Goal: Task Accomplishment & Management: Complete application form

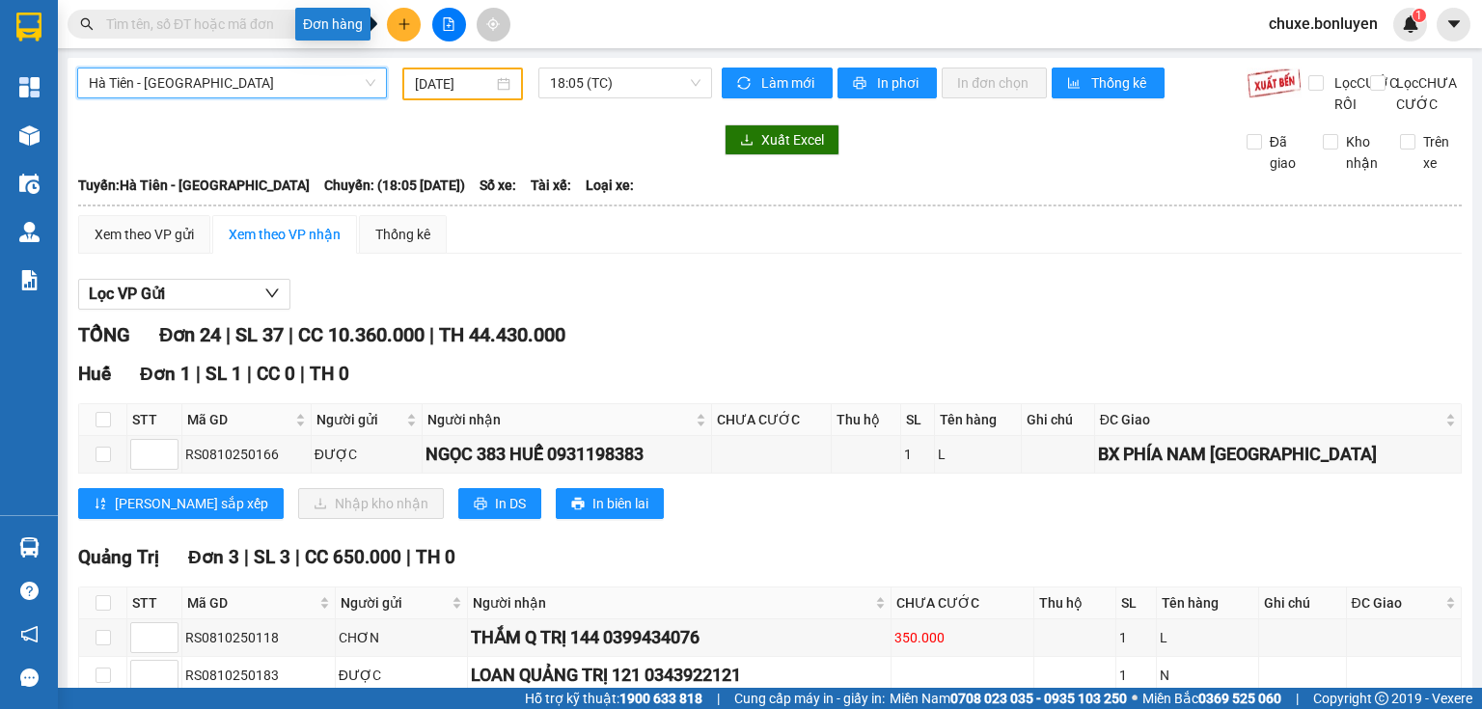
click at [413, 29] on button at bounding box center [404, 25] width 34 height 34
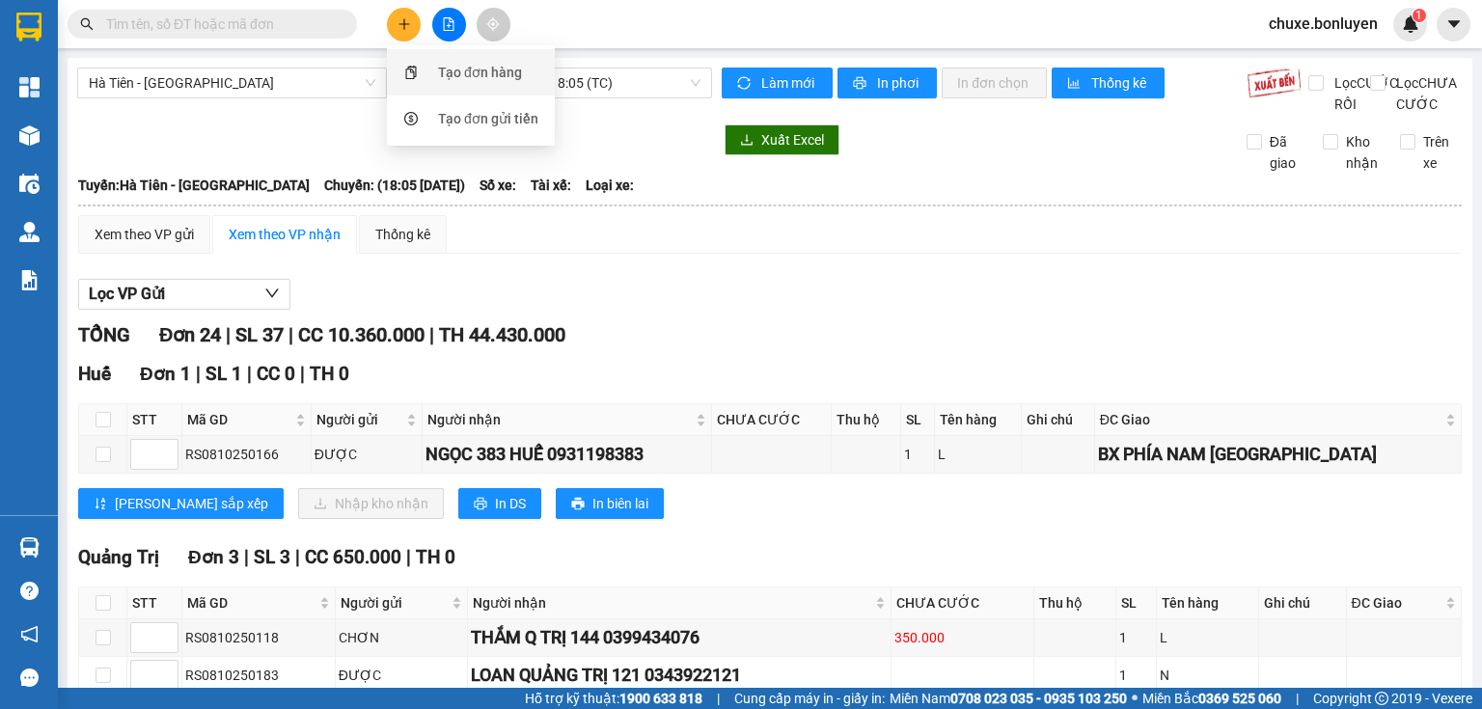
click at [442, 58] on div "Tạo đơn hàng" at bounding box center [470, 72] width 145 height 37
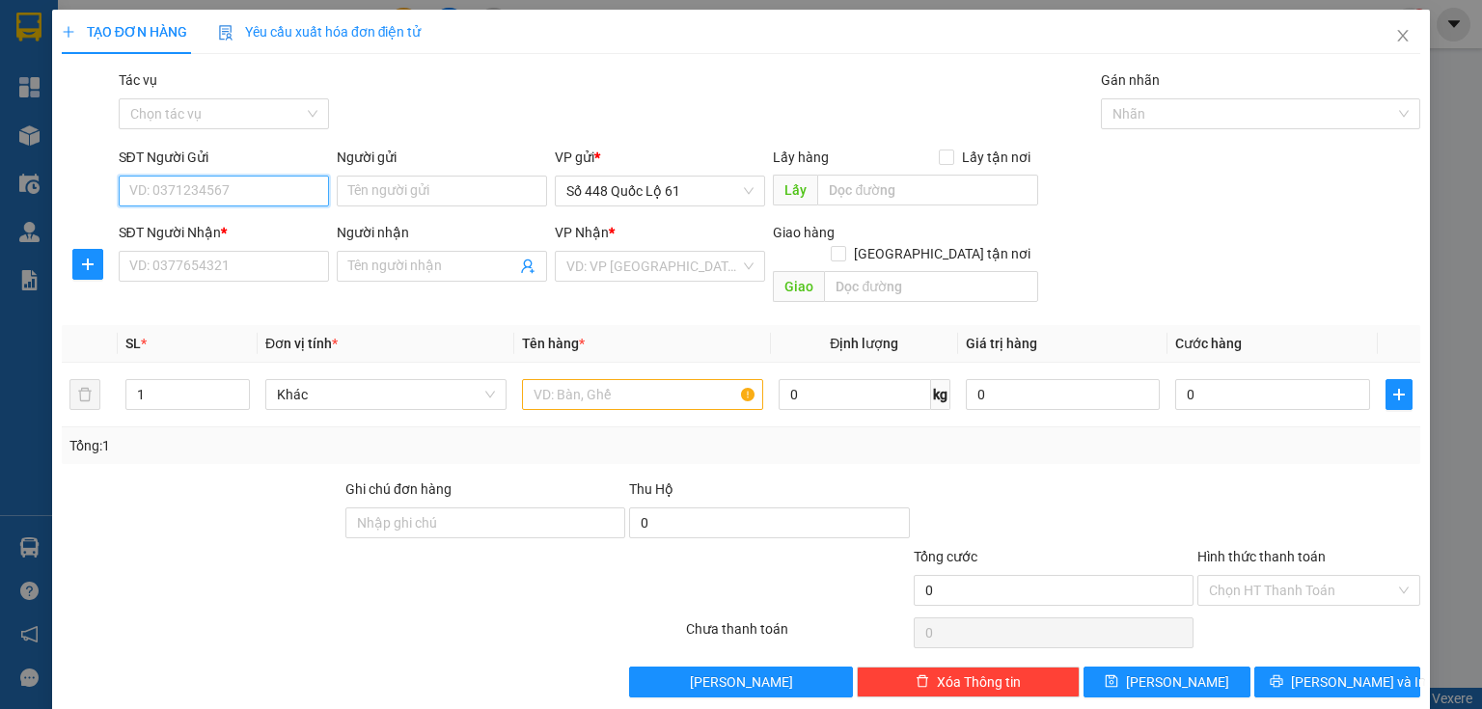
click at [228, 190] on input "SĐT Người Gửi" at bounding box center [224, 191] width 210 height 31
click at [194, 239] on div "0787998488" at bounding box center [221, 229] width 185 height 21
type input "0787998488"
type input "[PERSON_NAME]"
type input "0000000000"
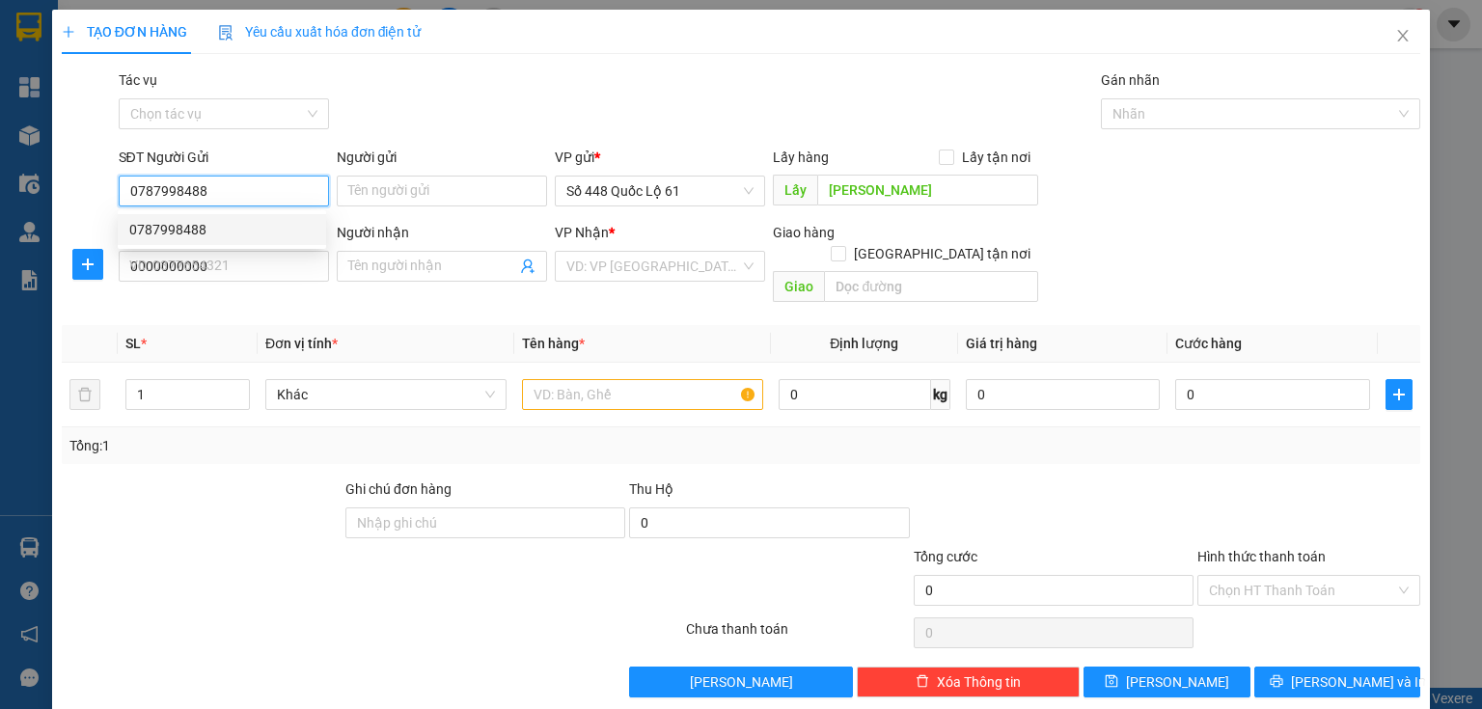
type input "750.000"
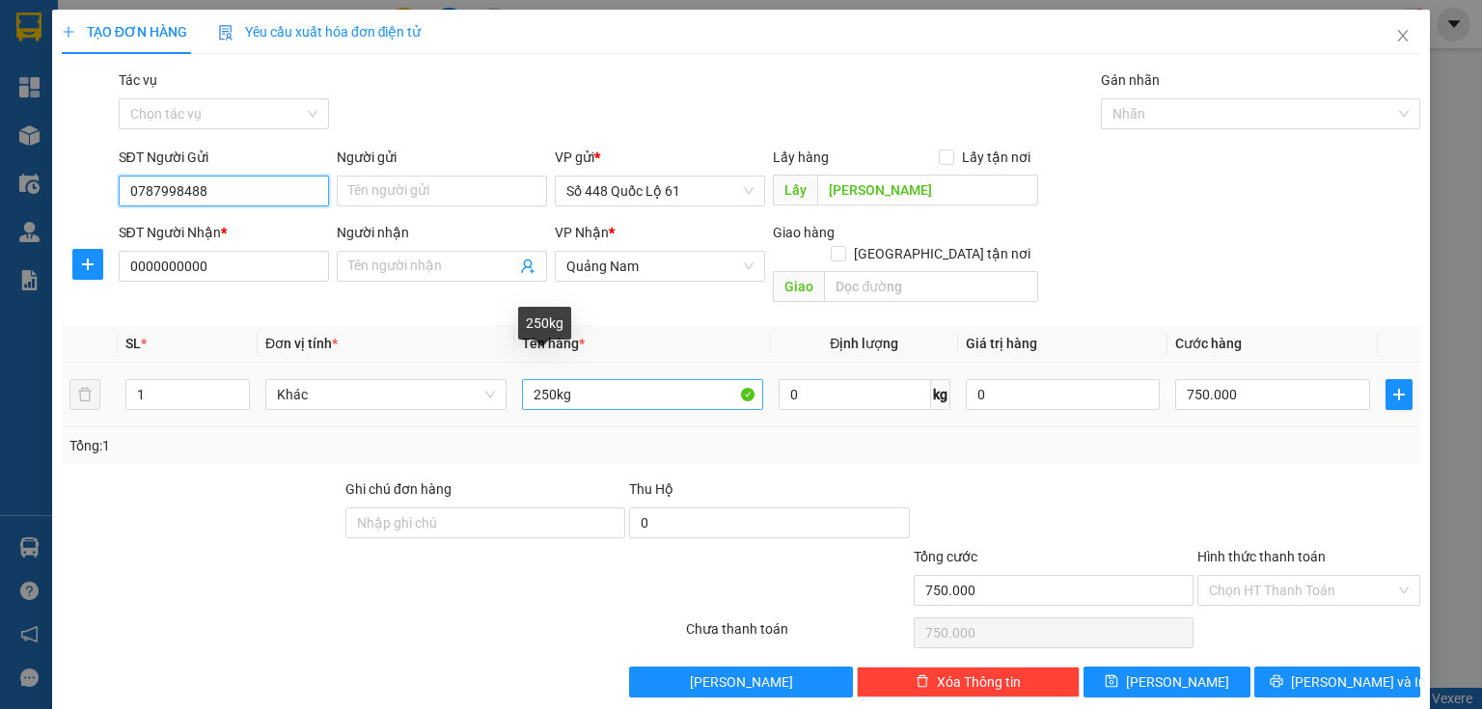
type input "0787998488"
click at [548, 379] on input "250kg" at bounding box center [642, 394] width 241 height 31
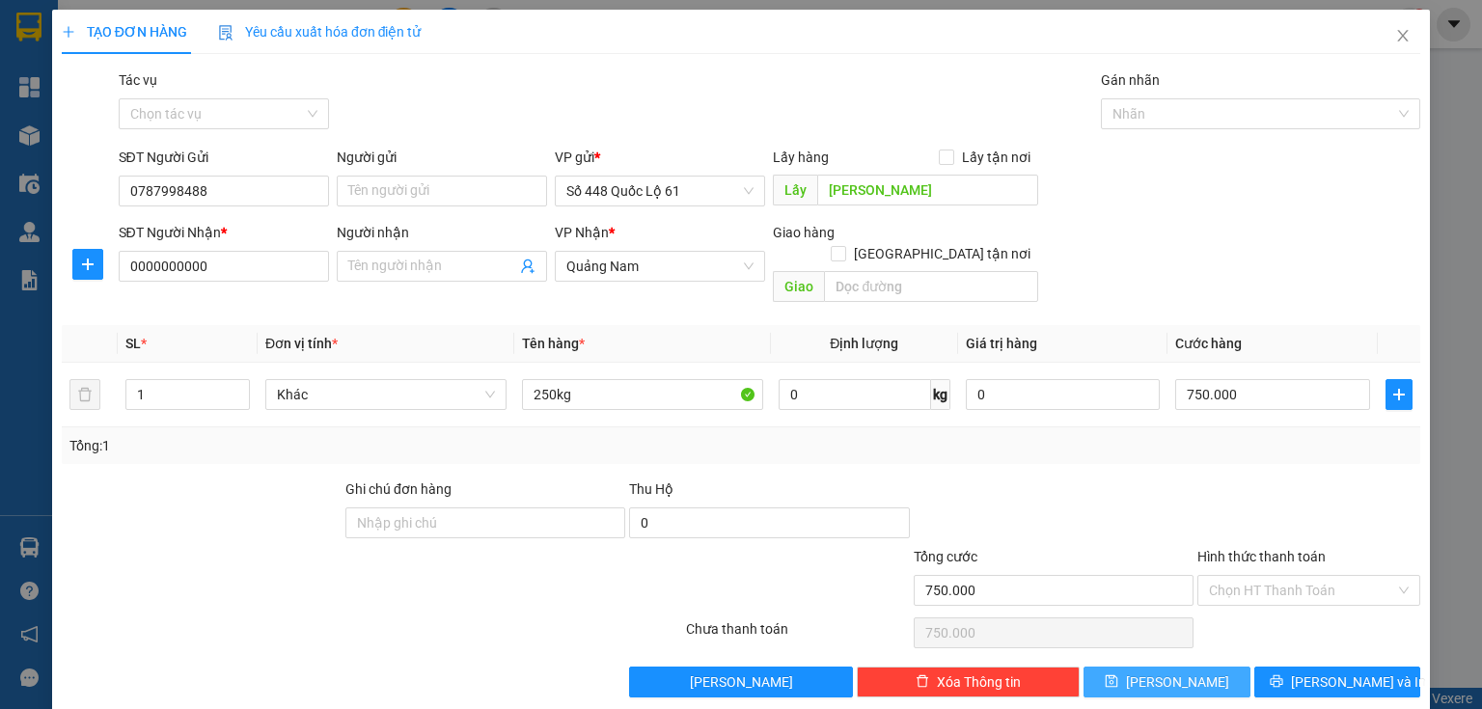
click at [1179, 667] on button "[PERSON_NAME]" at bounding box center [1166, 682] width 167 height 31
type input "0"
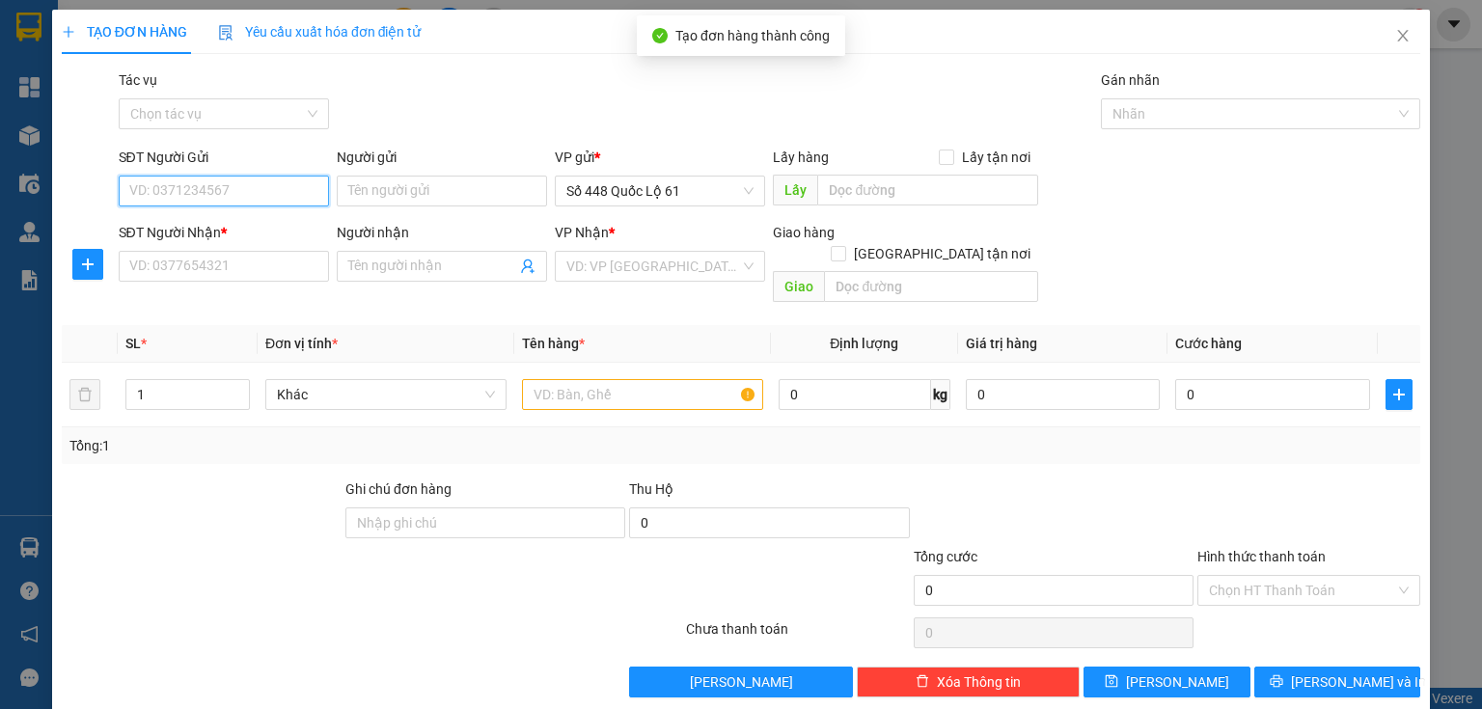
click at [158, 182] on input "SĐT Người Gửi" at bounding box center [224, 191] width 210 height 31
click at [183, 186] on input "SĐT Người Gửi" at bounding box center [224, 191] width 210 height 31
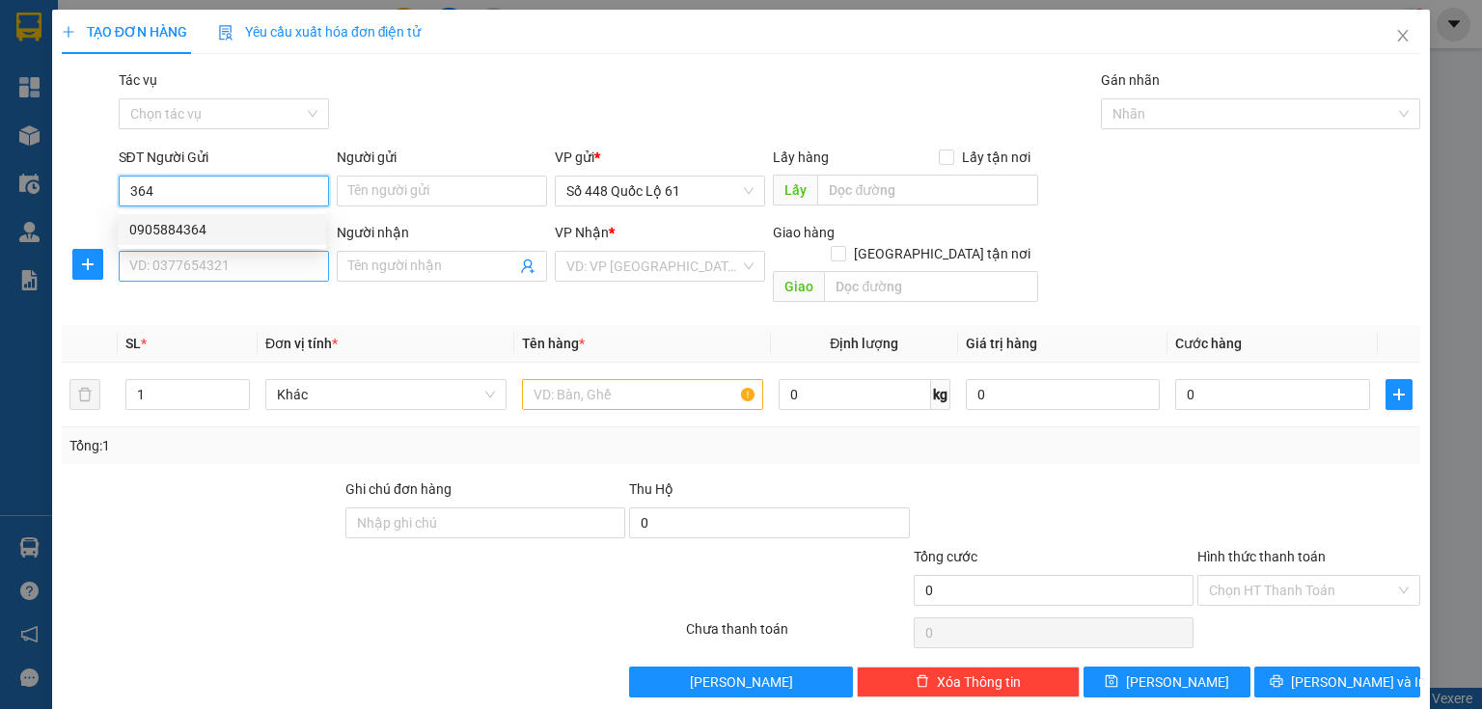
drag, startPoint x: 155, startPoint y: 216, endPoint x: 286, endPoint y: 261, distance: 137.9
click at [156, 216] on div "0905884364" at bounding box center [222, 229] width 208 height 31
type input "0905884364"
type input "cx phuoc tien"
type input "00000000000"
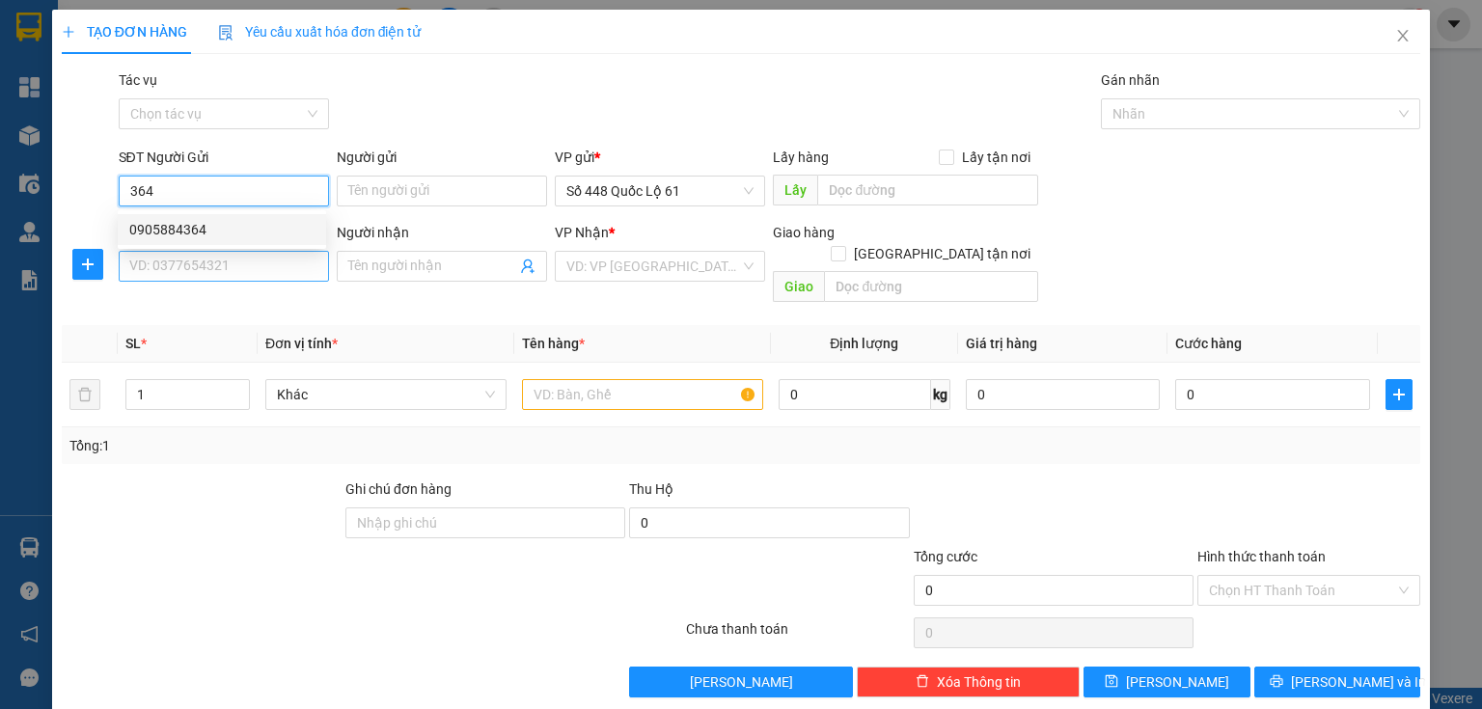
type input "BD"
type input "100.000"
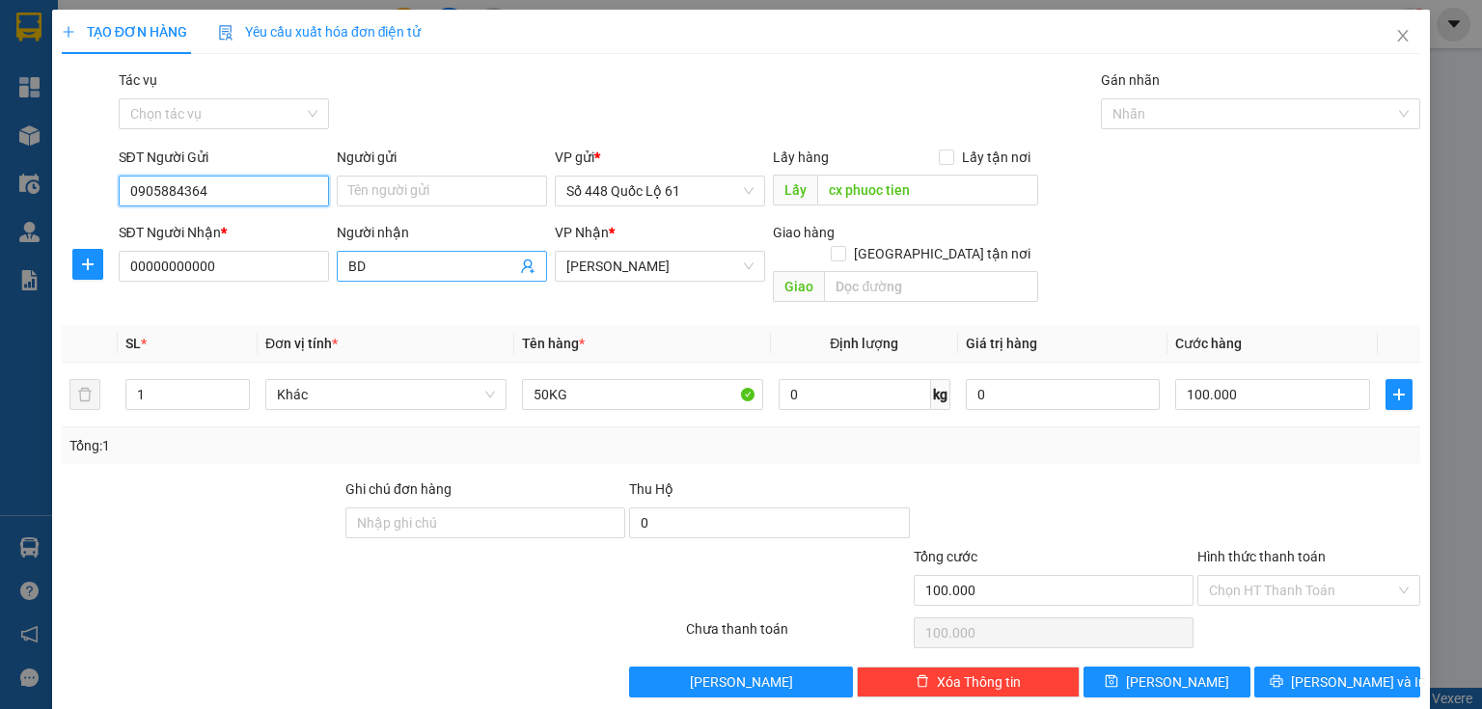
type input "0905884364"
click at [430, 264] on input "BD" at bounding box center [432, 266] width 168 height 21
type input "B"
click at [627, 274] on span "Lâm Đồng" at bounding box center [659, 266] width 187 height 29
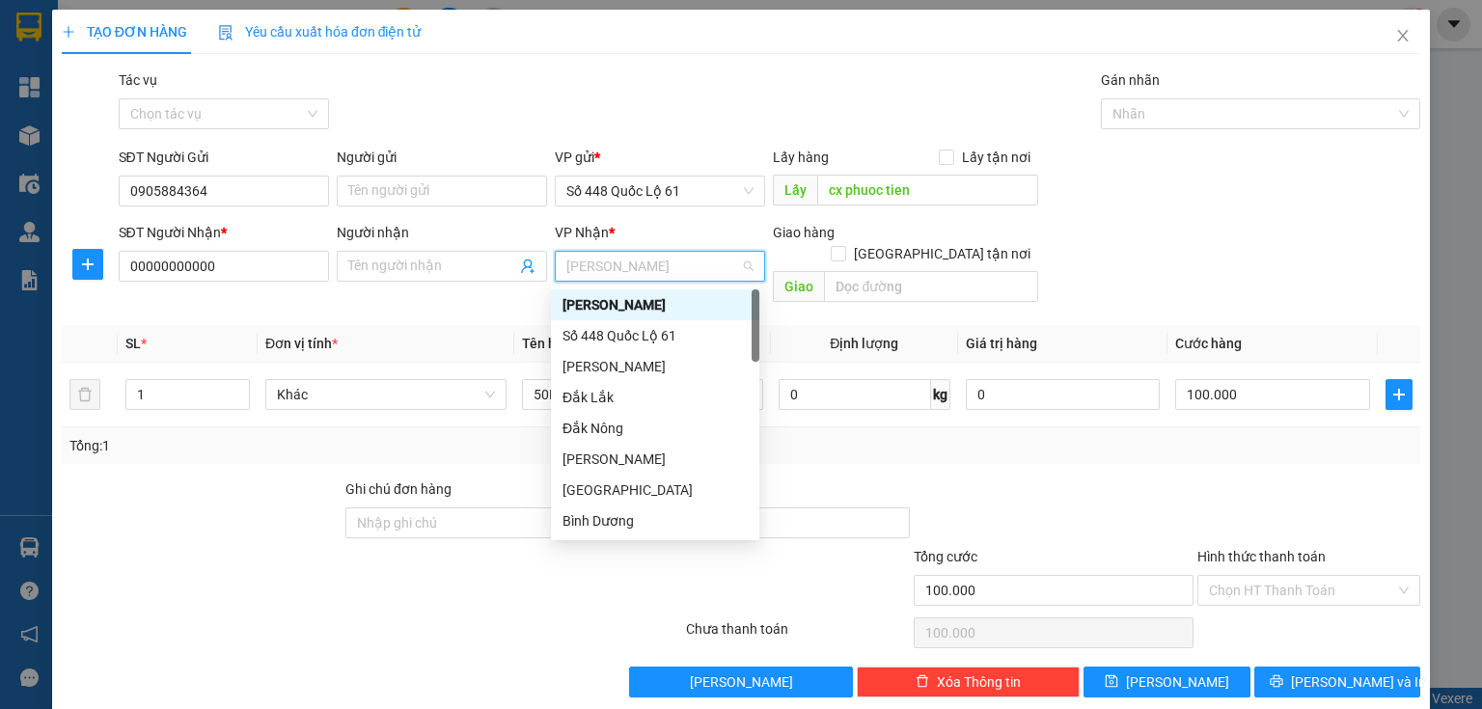
type input "q"
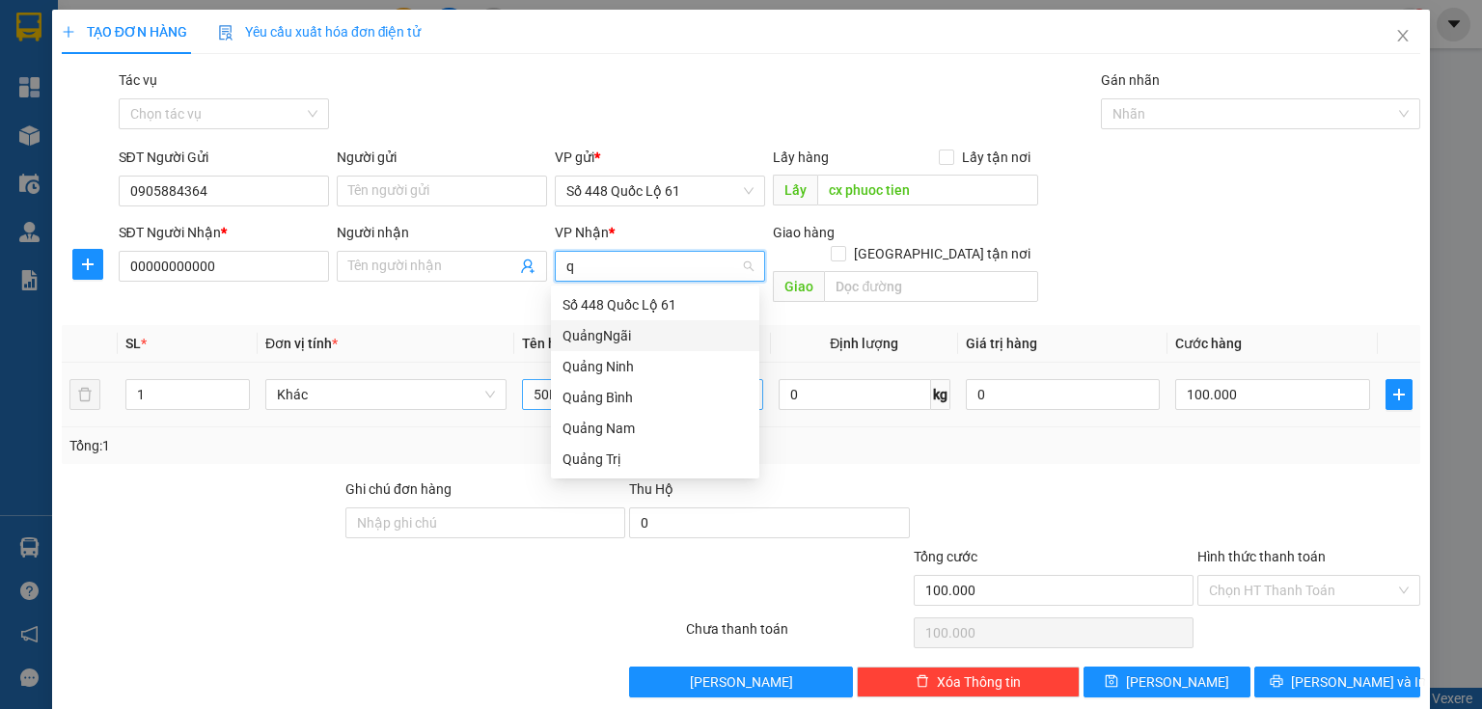
drag, startPoint x: 619, startPoint y: 343, endPoint x: 542, endPoint y: 363, distance: 79.6
click at [619, 343] on div "QuảngNgãi" at bounding box center [654, 335] width 185 height 21
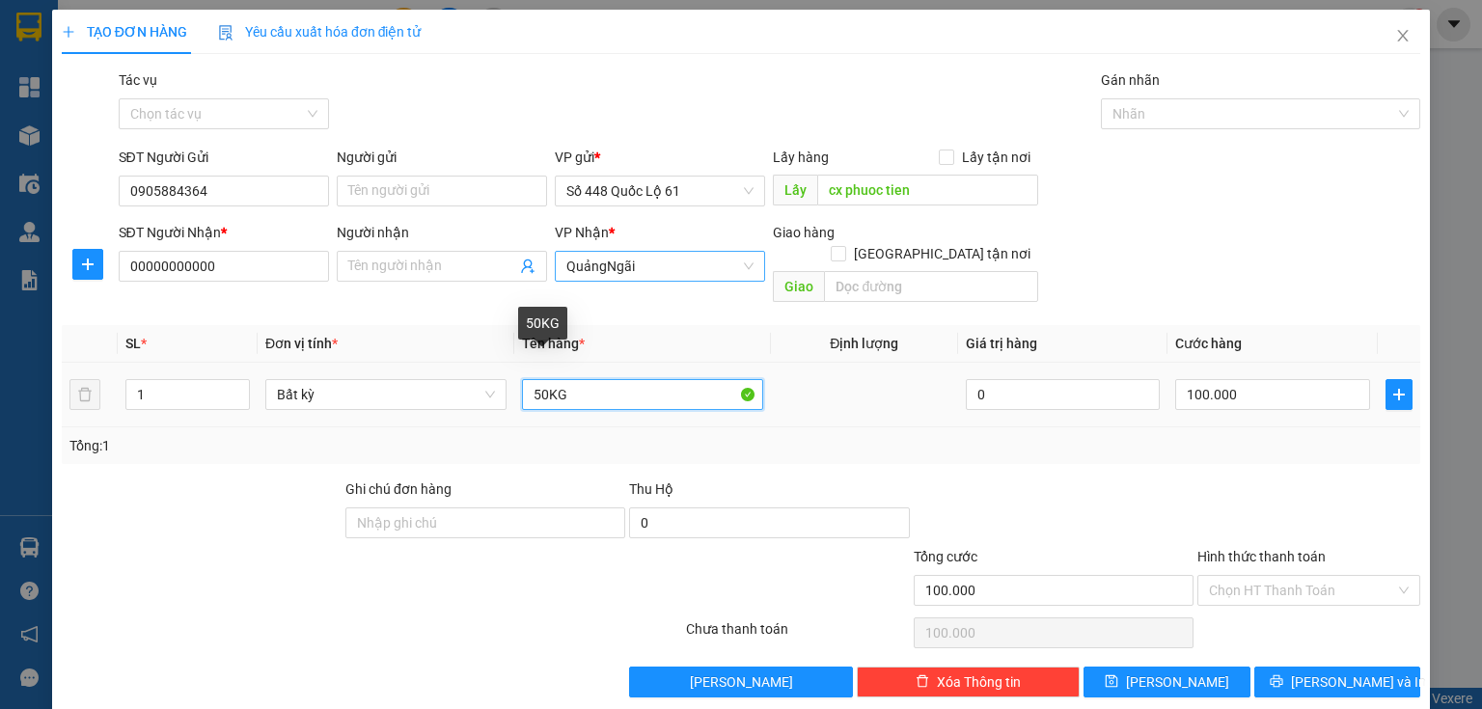
click at [533, 379] on input "50KG" at bounding box center [642, 394] width 241 height 31
click at [536, 379] on input "50KG" at bounding box center [642, 394] width 241 height 31
type input "300KG"
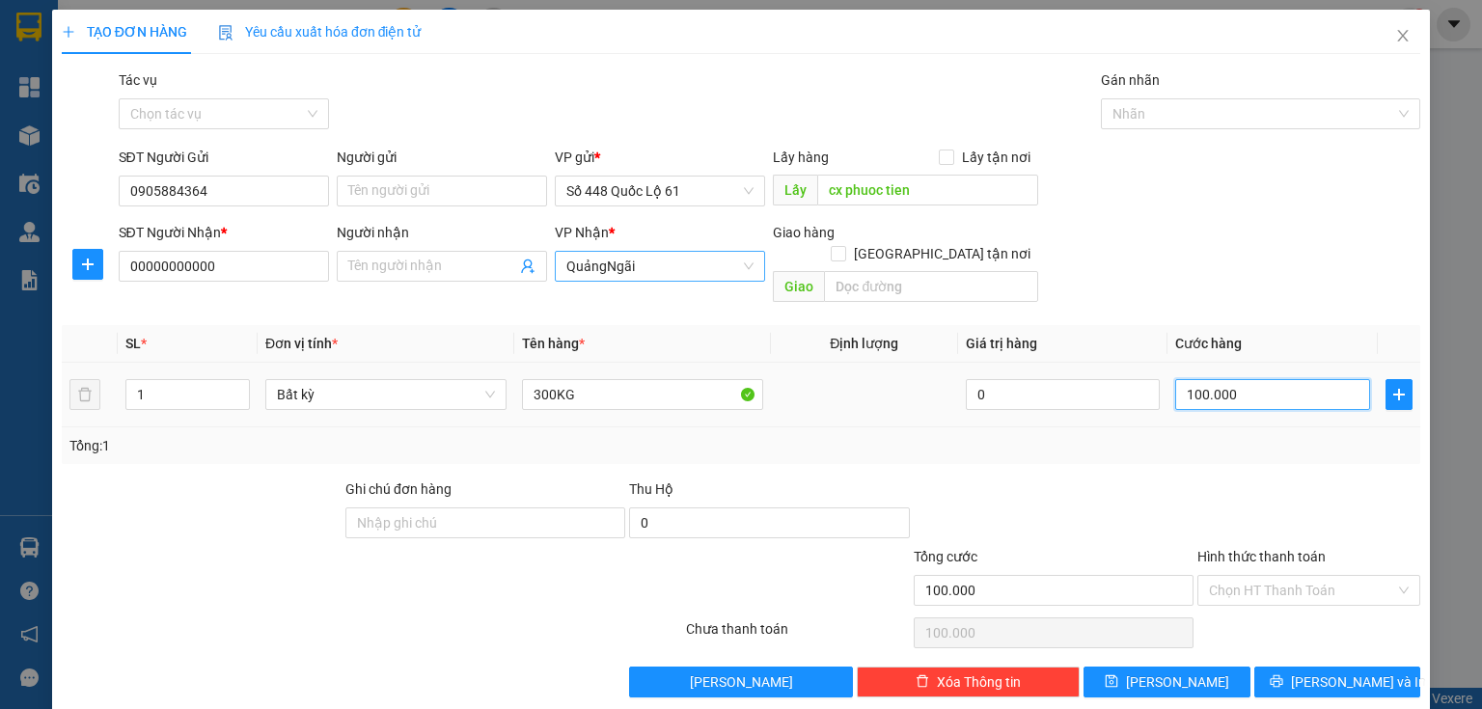
click at [1238, 379] on input "100.000" at bounding box center [1272, 394] width 195 height 31
type input "9"
type input "90"
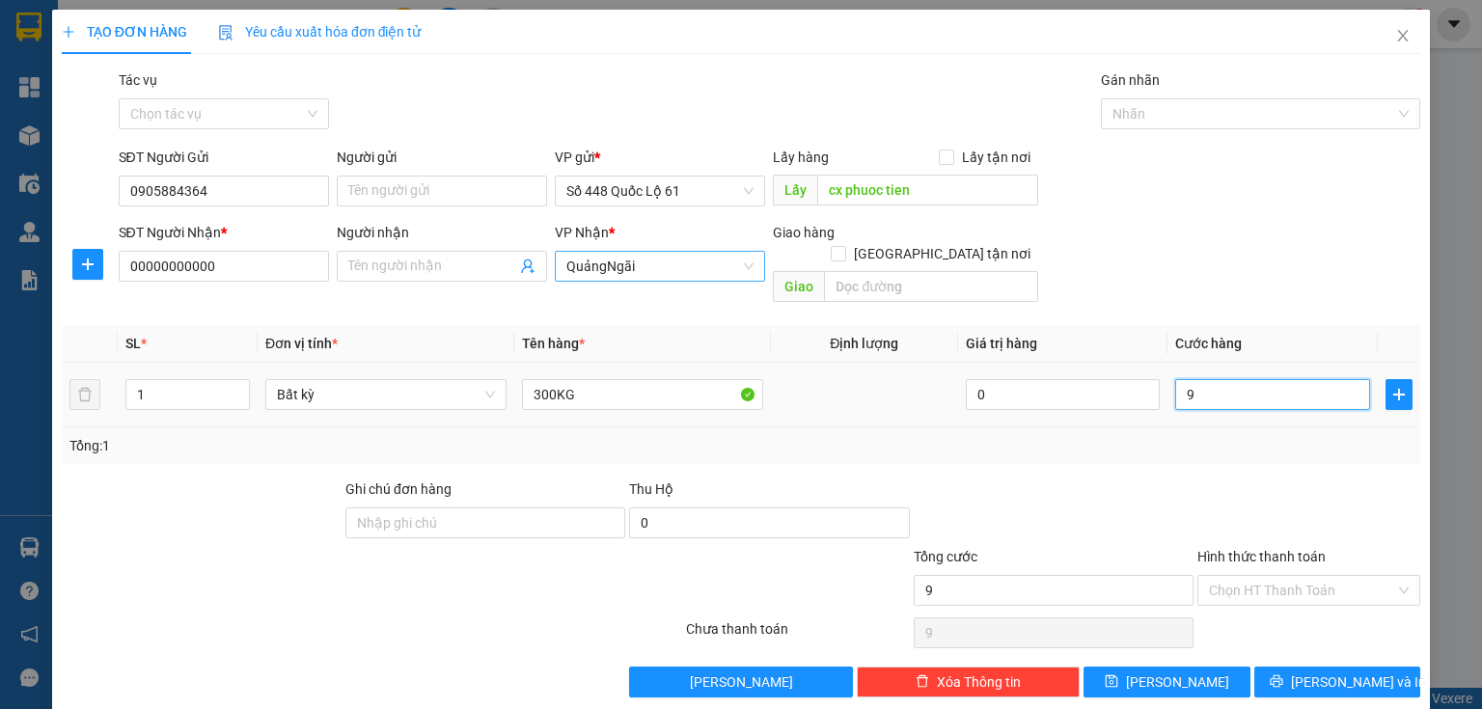
type input "90"
type input "900"
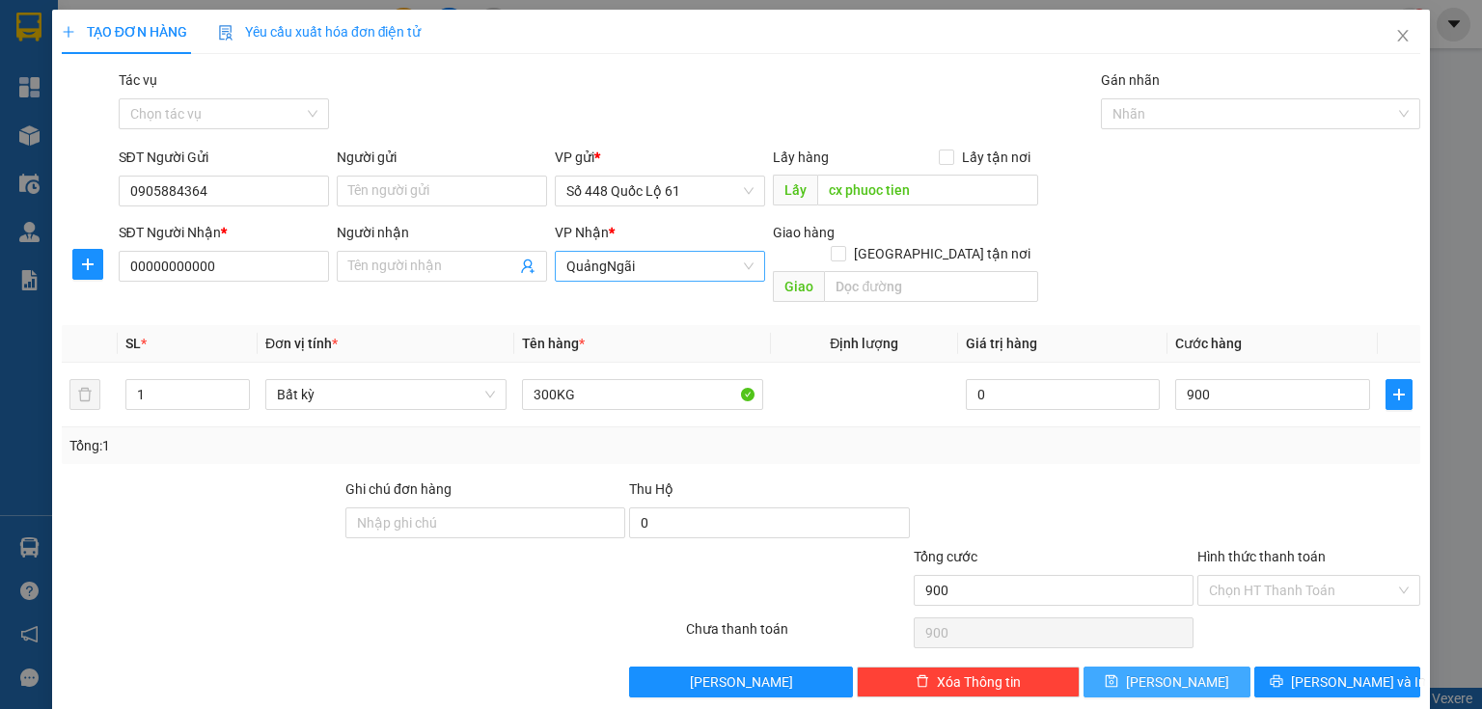
type input "900.000"
drag, startPoint x: 1214, startPoint y: 656, endPoint x: 1201, endPoint y: 645, distance: 16.4
click at [1214, 667] on button "[PERSON_NAME]" at bounding box center [1166, 682] width 167 height 31
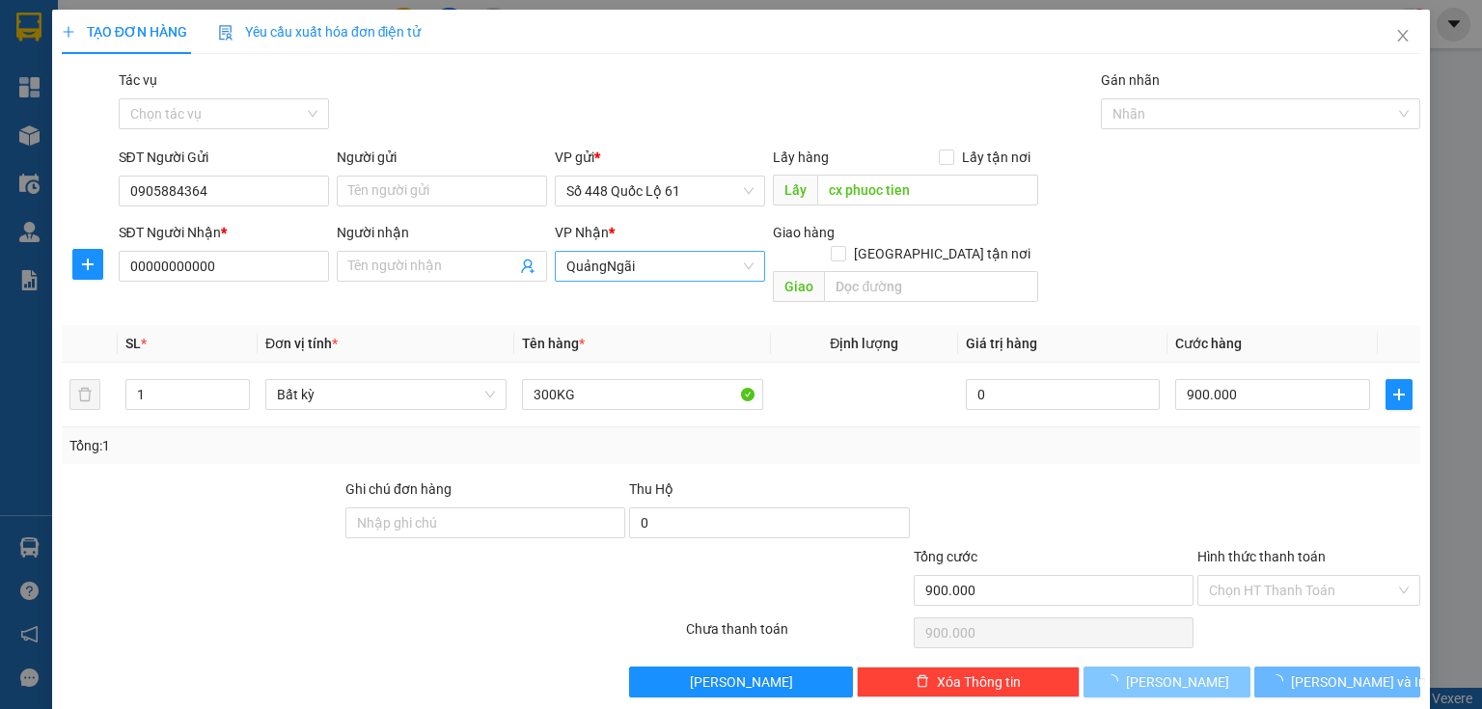
type input "0"
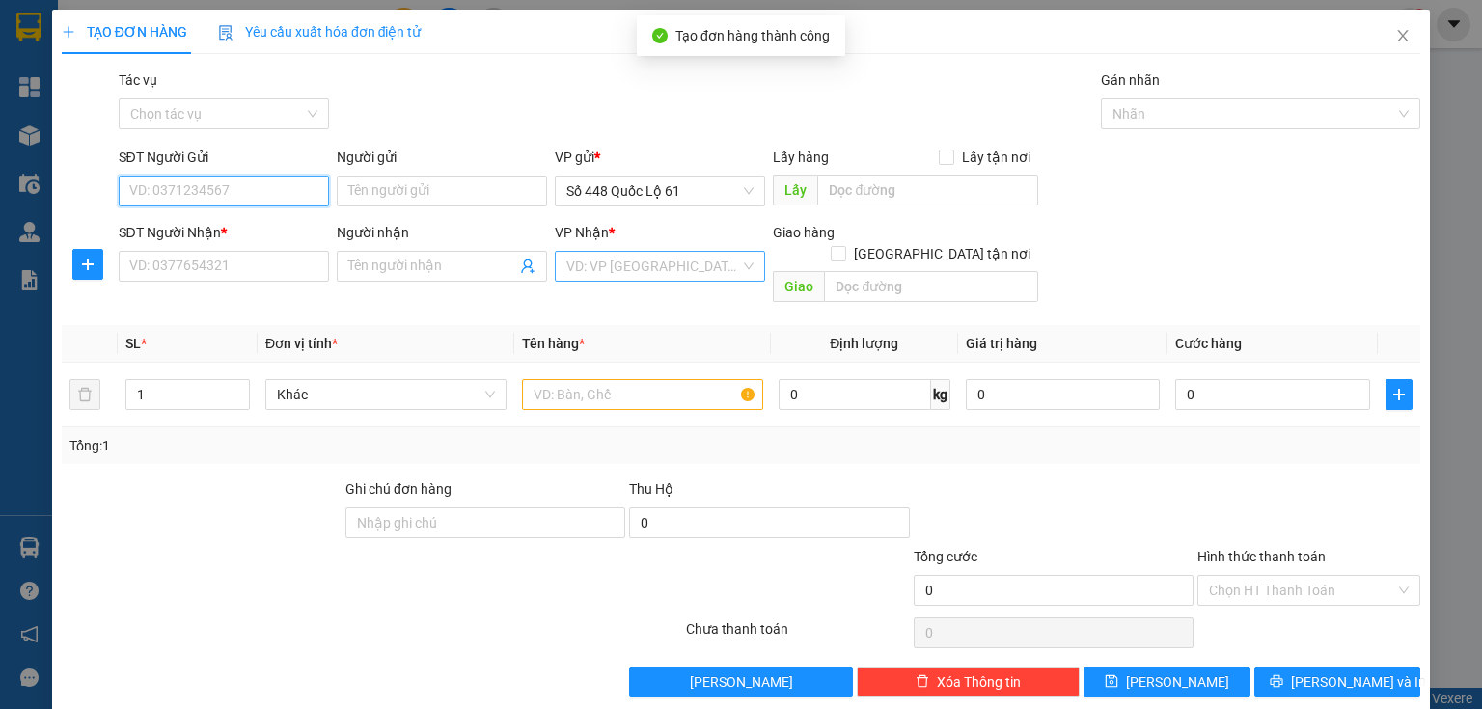
click at [224, 188] on input "SĐT Người Gửi" at bounding box center [224, 191] width 210 height 31
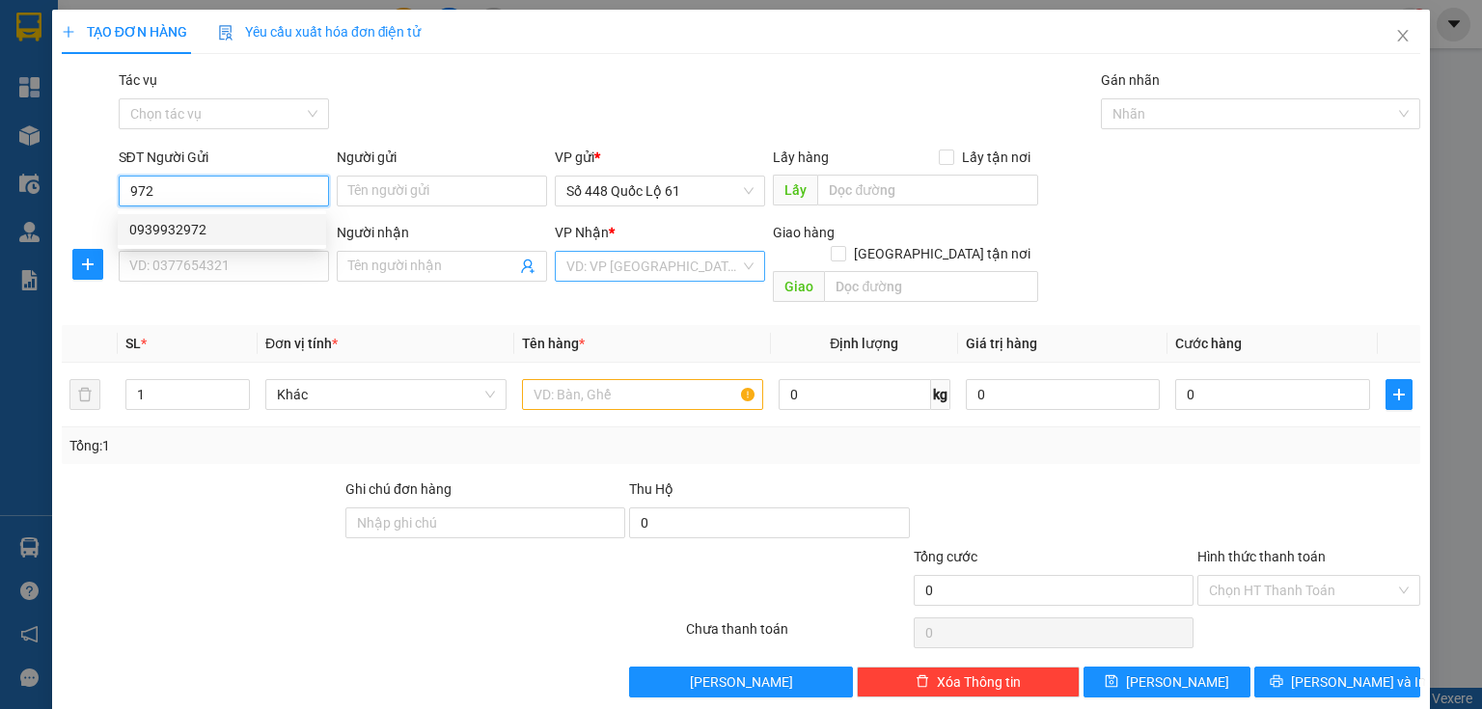
click at [200, 223] on div "0939932972" at bounding box center [221, 229] width 185 height 21
type input "0939932972"
type input "cx phuoc tien"
type input "00000000000"
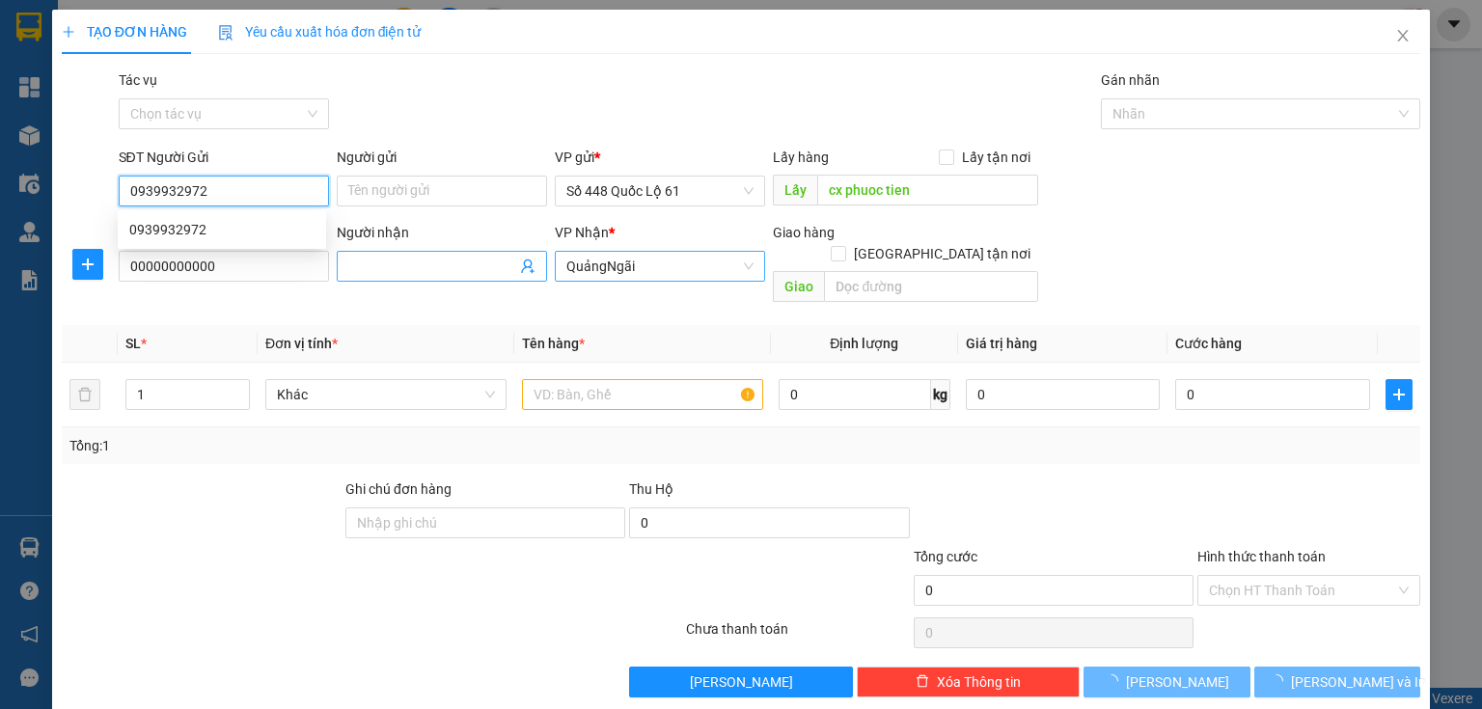
type input "1.500.000"
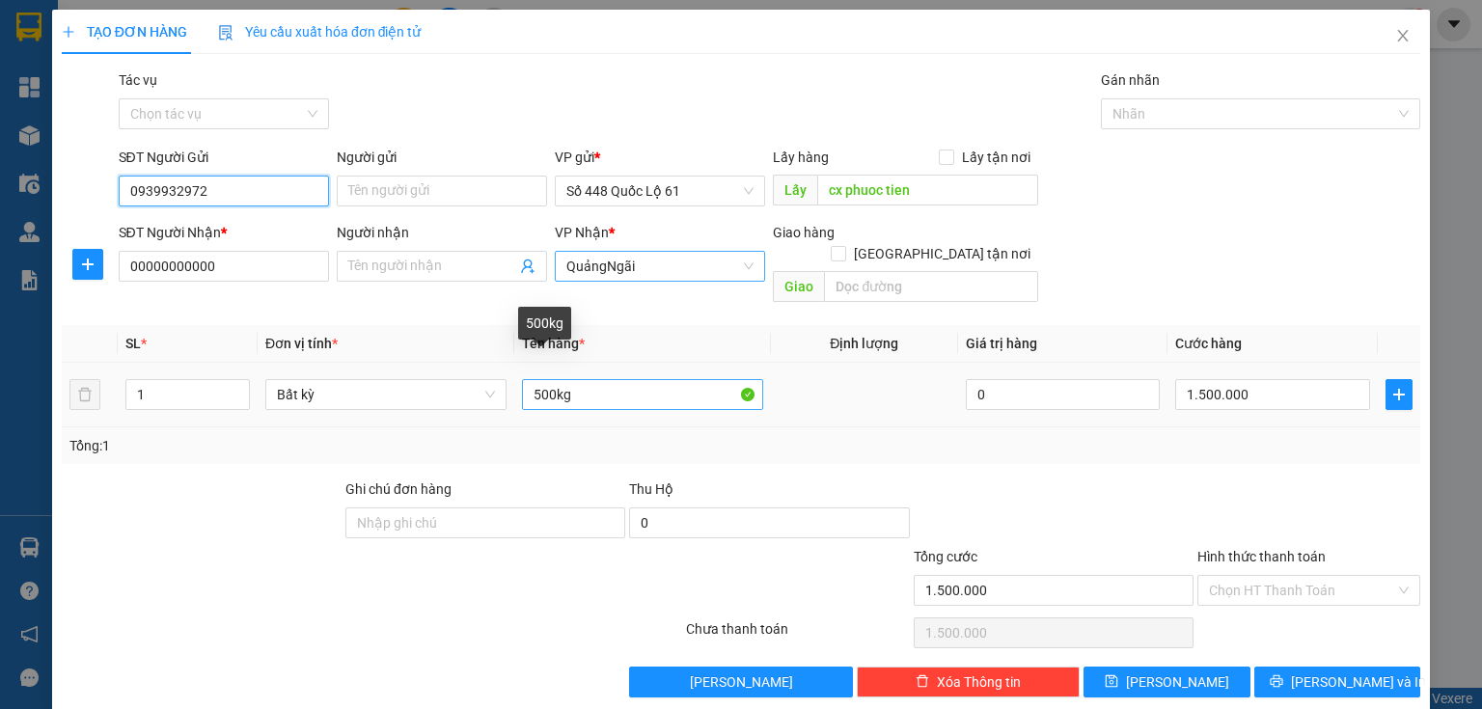
type input "0939932972"
click at [533, 379] on input "500kg" at bounding box center [642, 394] width 241 height 31
click at [534, 379] on input "500kg" at bounding box center [642, 394] width 241 height 31
type input "1000kg"
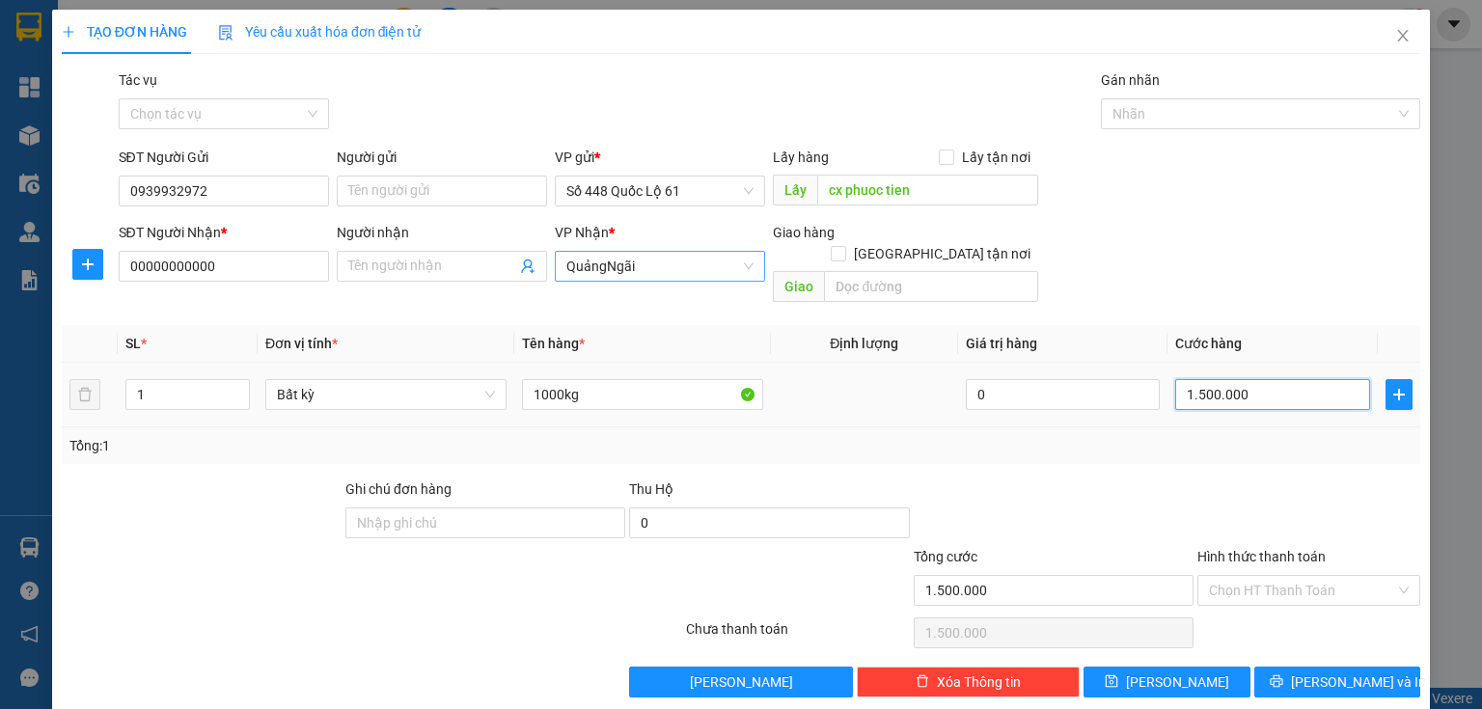
click at [1208, 379] on input "1.500.000" at bounding box center [1272, 394] width 195 height 31
type input "3"
type input "30"
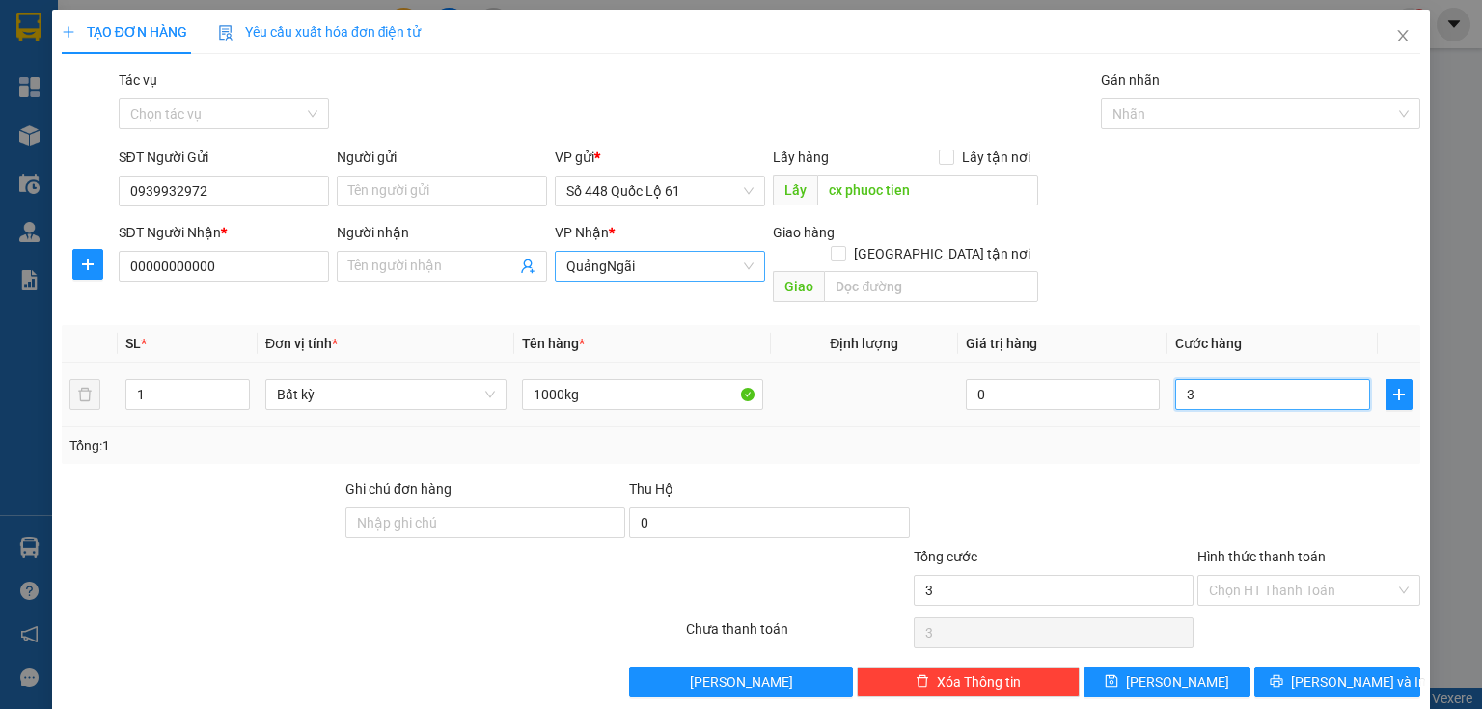
type input "30"
type input "300"
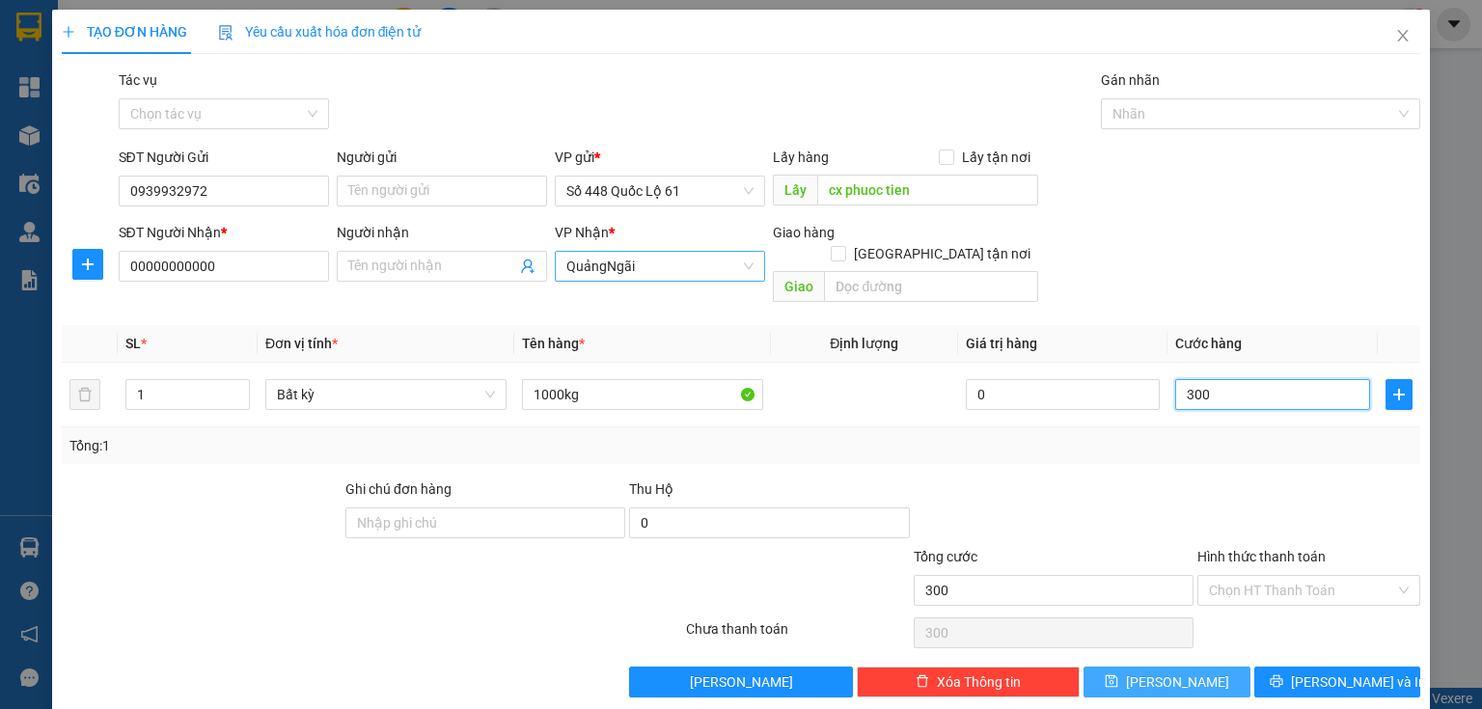
type input "3.000"
type input "3.000.000"
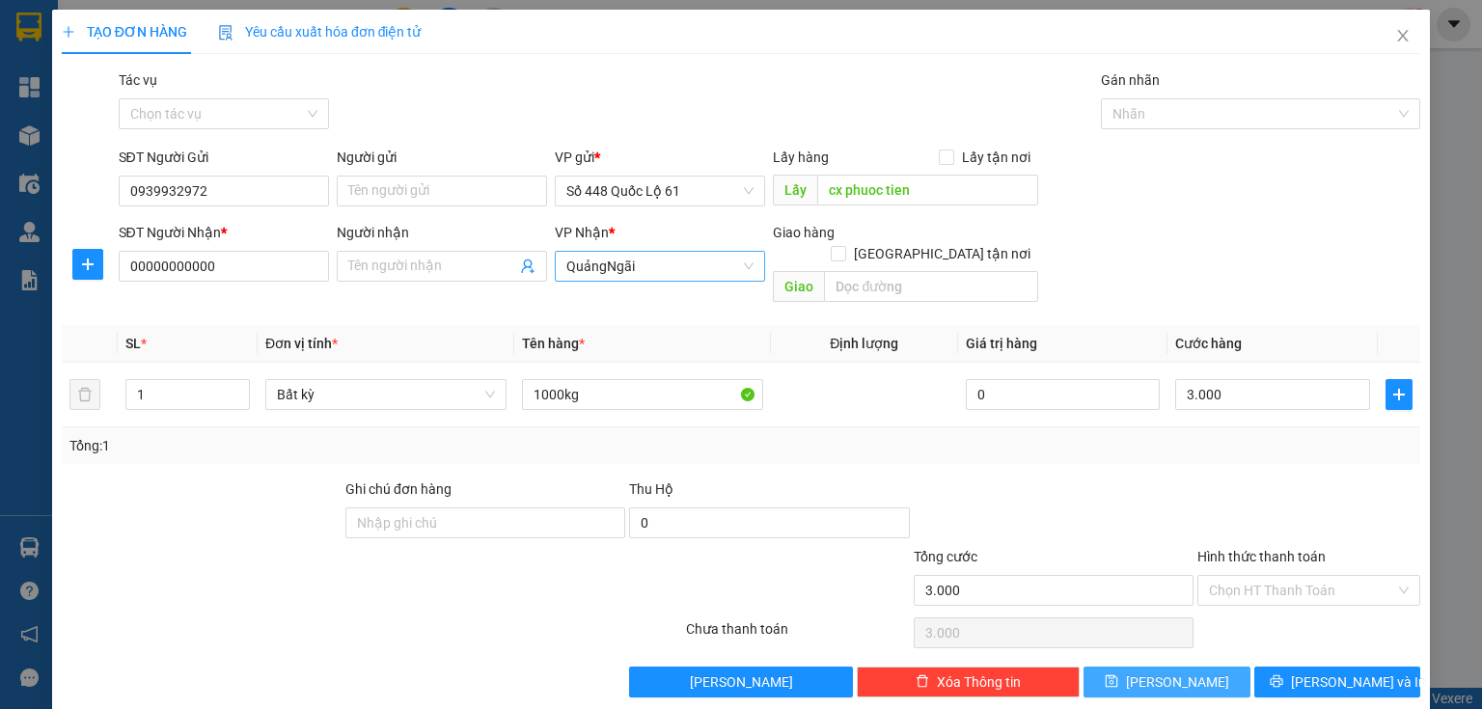
type input "3.000.000"
drag, startPoint x: 1198, startPoint y: 660, endPoint x: 1197, endPoint y: 650, distance: 9.7
click at [1199, 667] on button "[PERSON_NAME]" at bounding box center [1166, 682] width 167 height 31
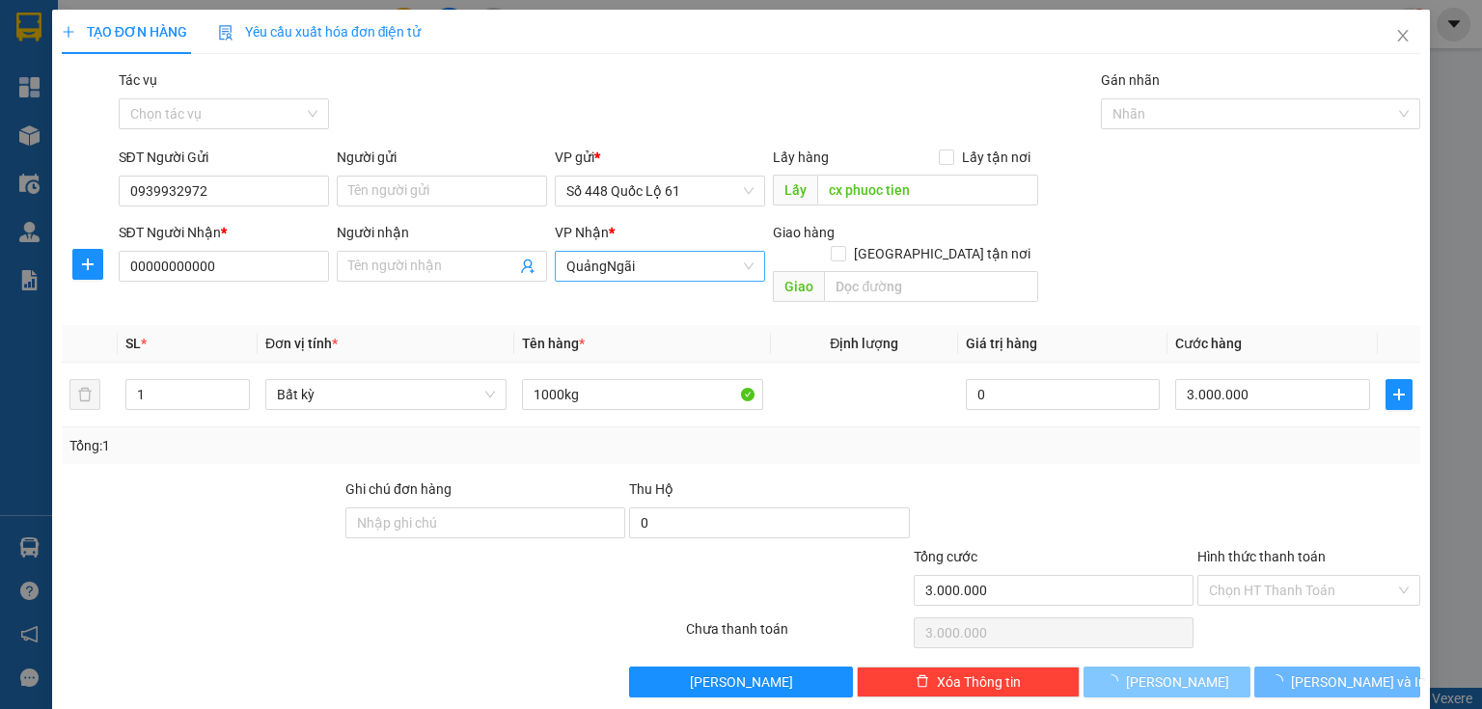
type input "0"
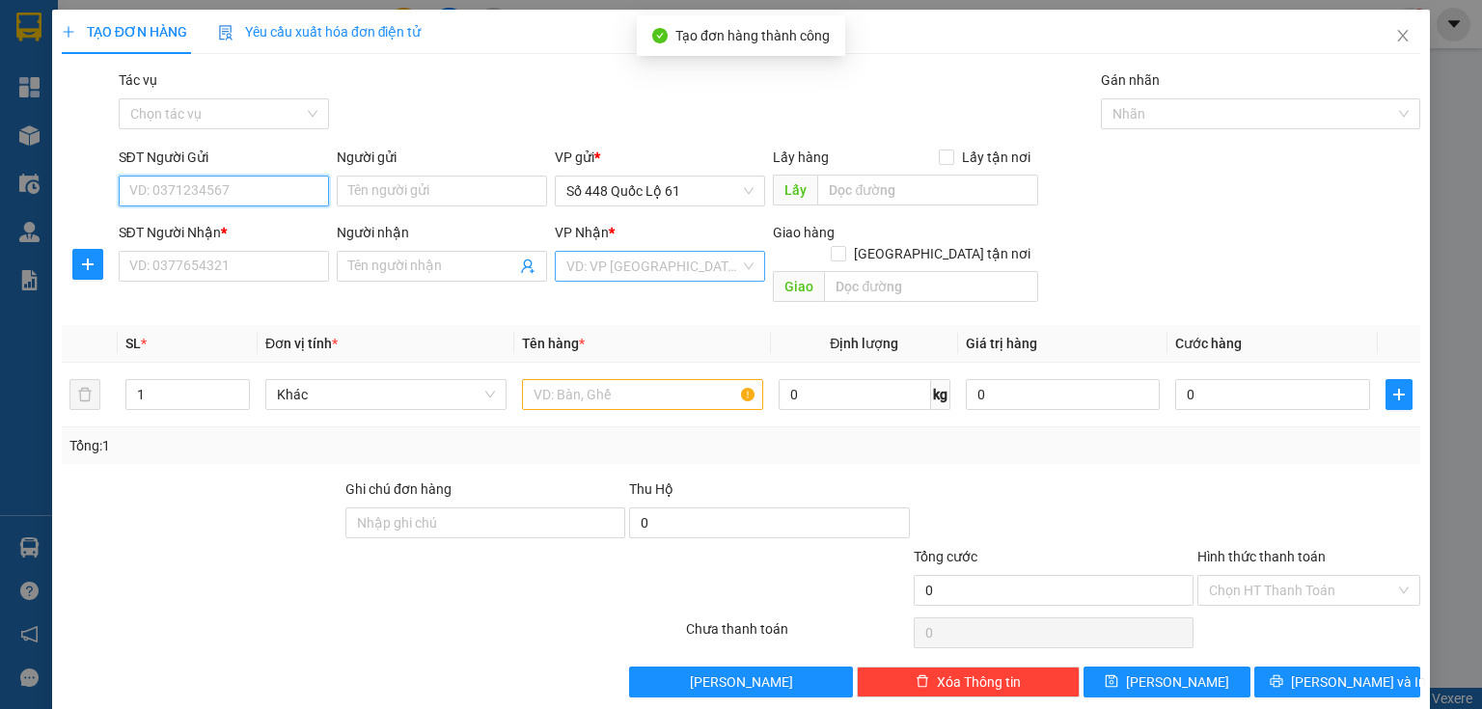
click at [264, 189] on input "SĐT Người Gửi" at bounding box center [224, 191] width 210 height 31
type input "3"
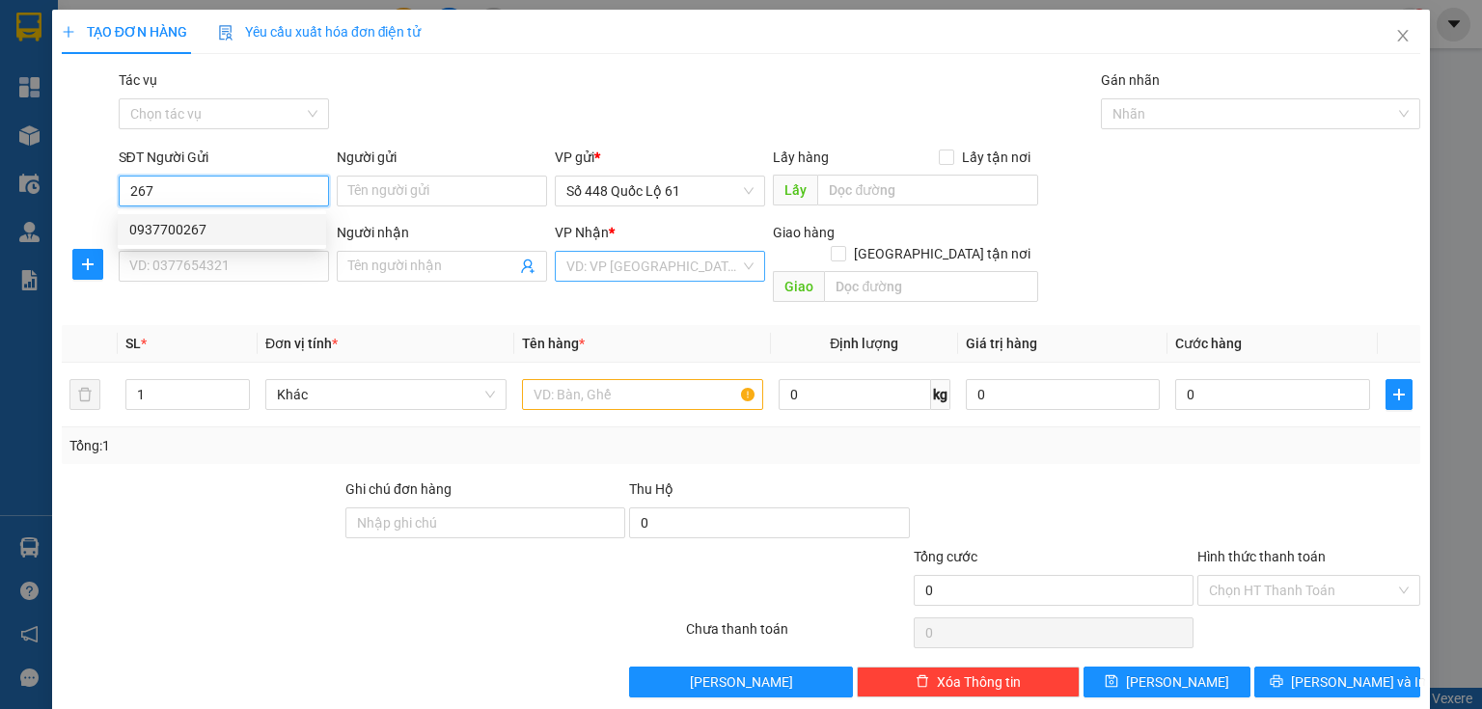
click at [193, 232] on div "0937700267" at bounding box center [221, 229] width 185 height 21
type input "0937700267"
type input "phuoc tien"
type input "00000000000"
type input "600.000"
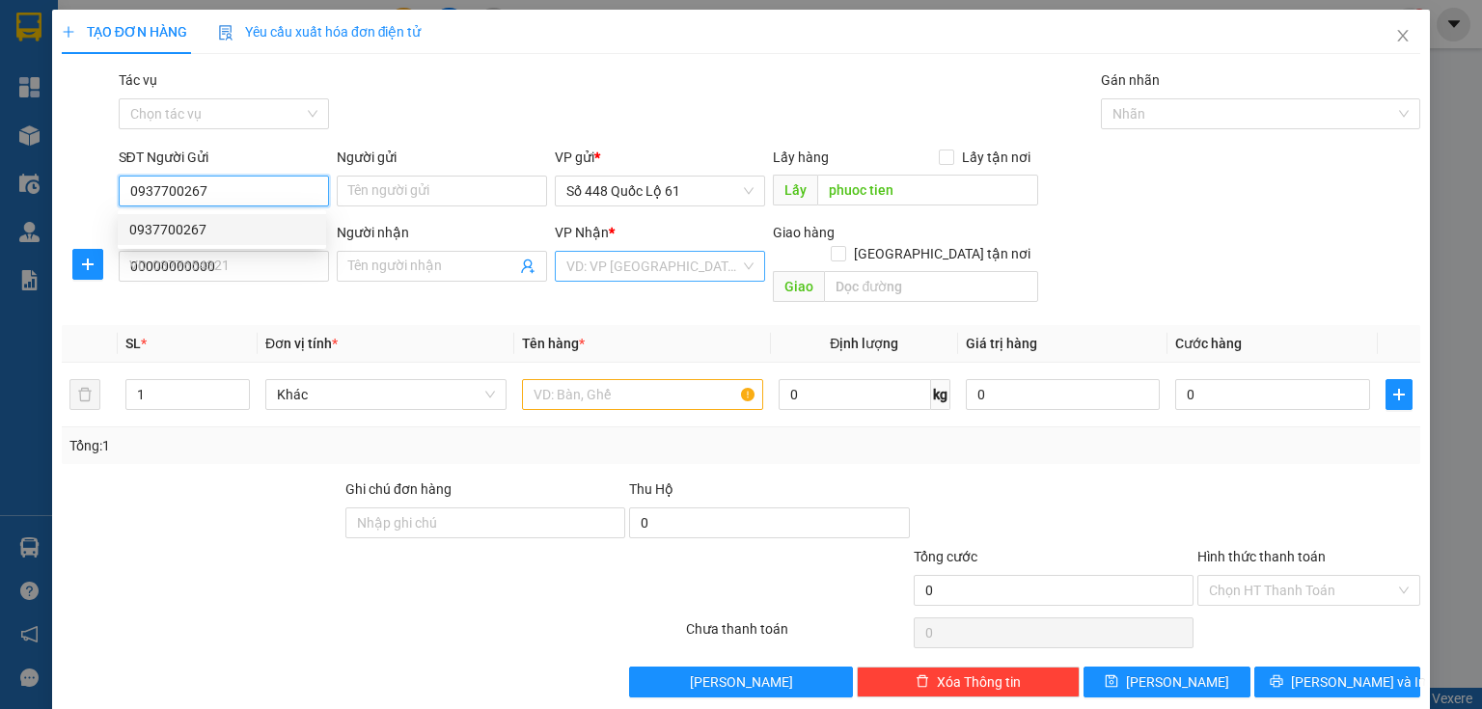
type input "600.000"
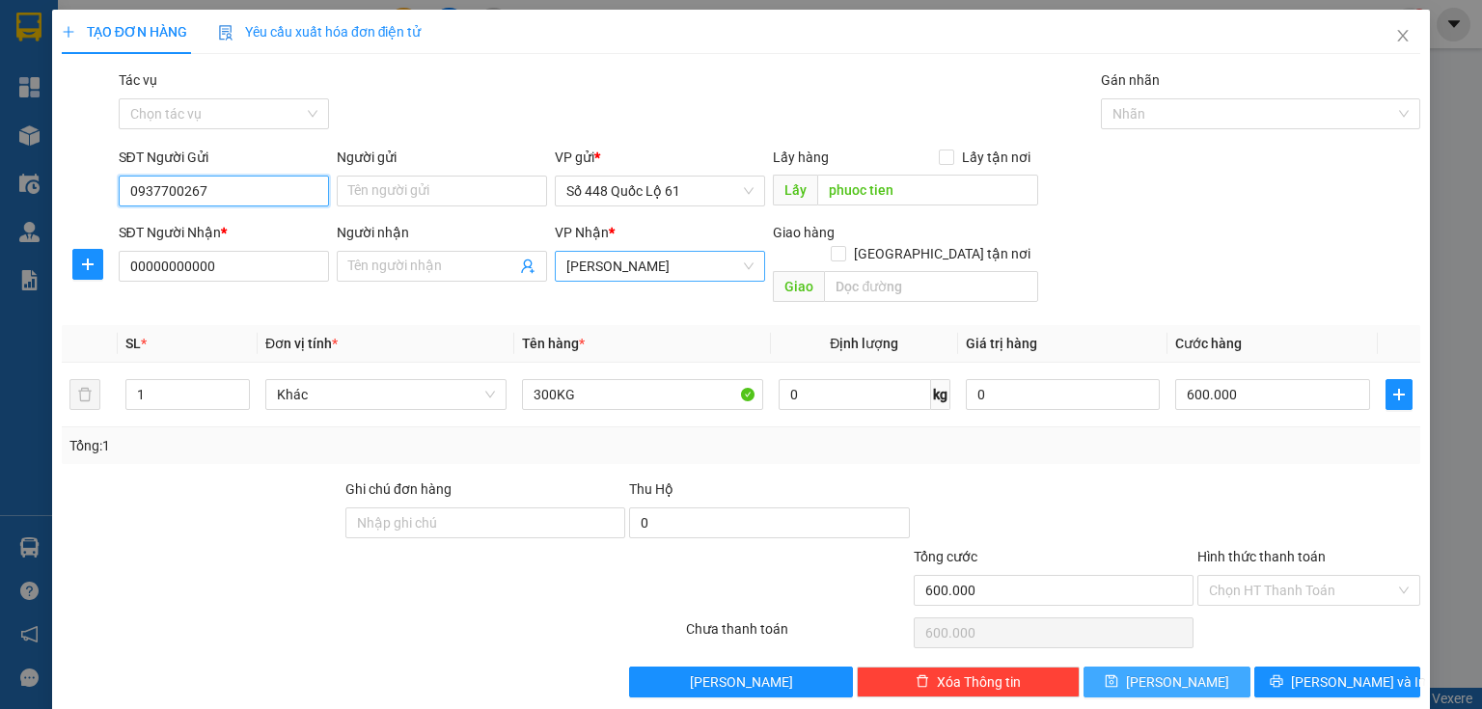
type input "0937700267"
drag, startPoint x: 1099, startPoint y: 665, endPoint x: 849, endPoint y: 461, distance: 322.3
click at [1099, 667] on button "[PERSON_NAME]" at bounding box center [1166, 682] width 167 height 31
type input "0"
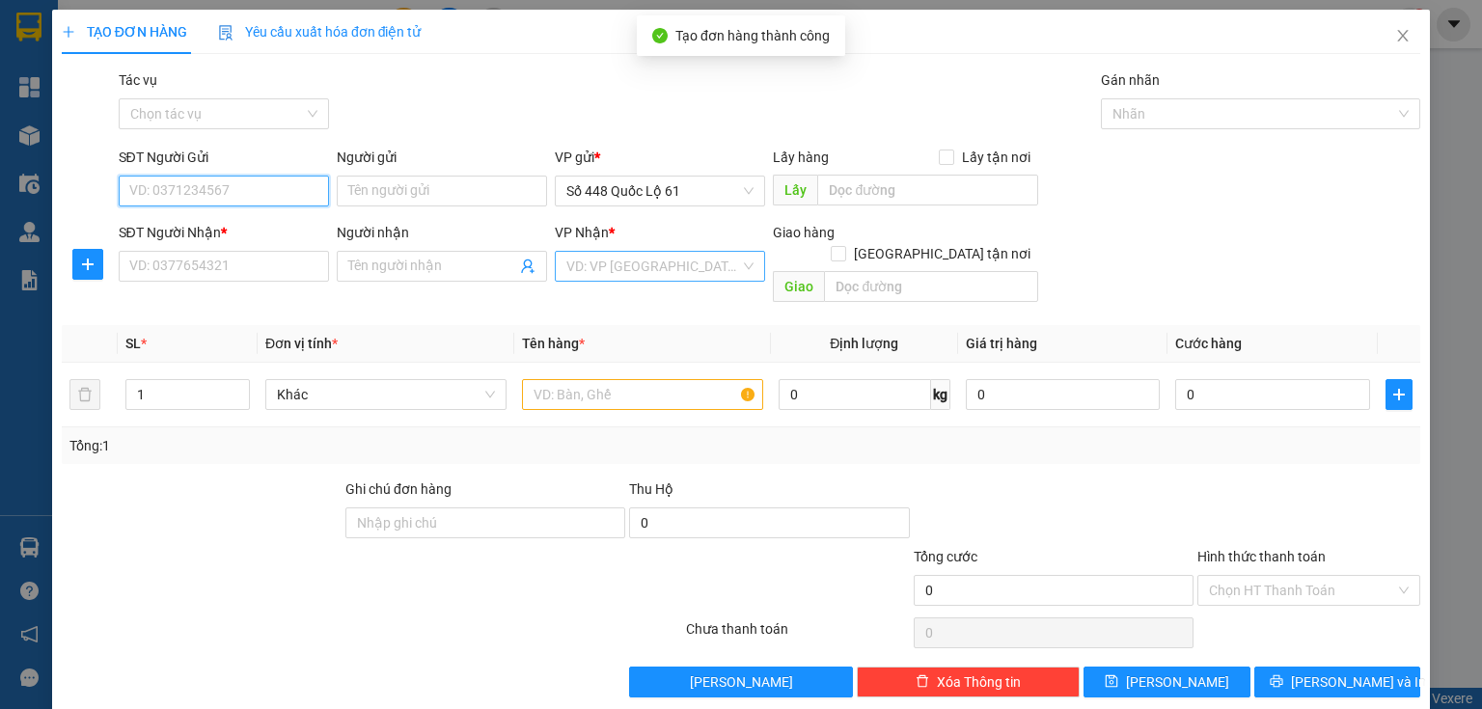
click at [287, 201] on input "SĐT Người Gửi" at bounding box center [224, 191] width 210 height 31
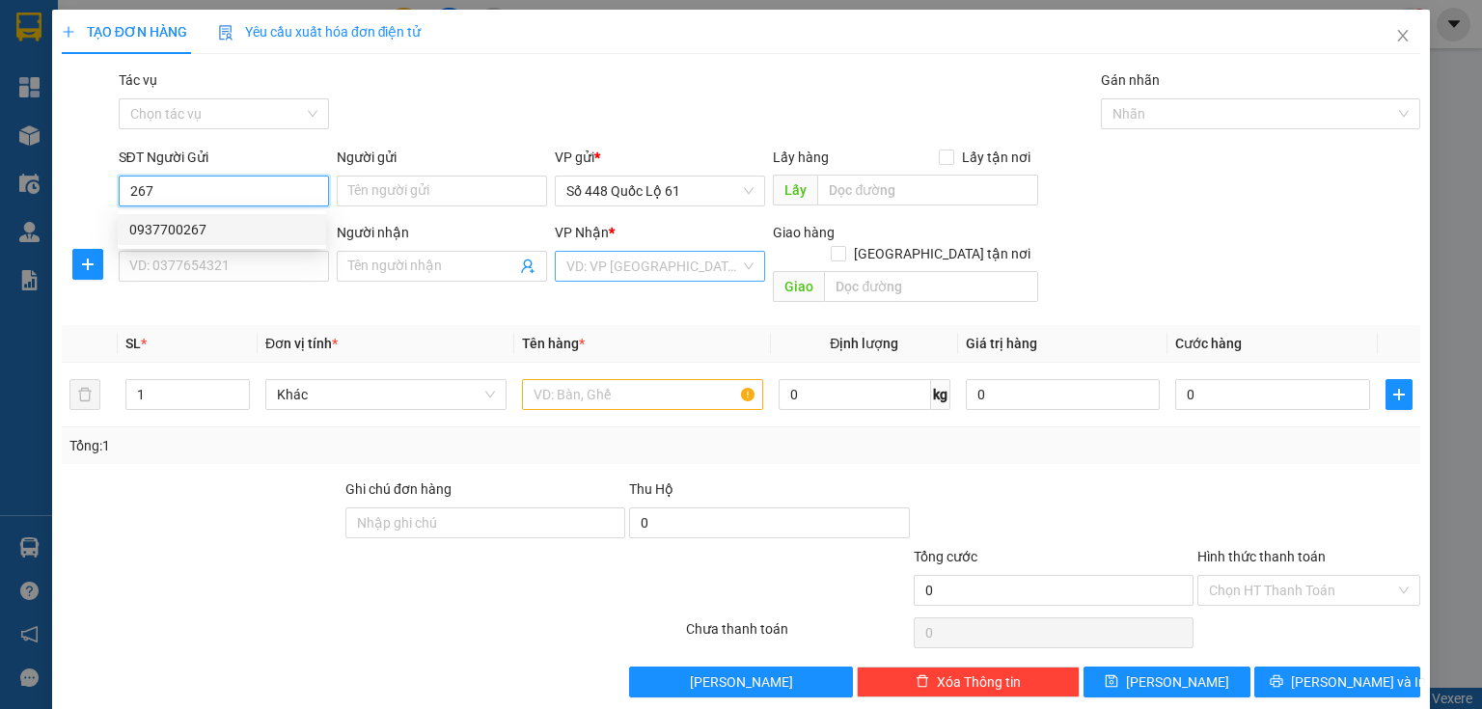
click at [220, 232] on div "0937700267" at bounding box center [221, 229] width 185 height 21
type input "0937700267"
type input "phuoc tien"
type input "00000000000"
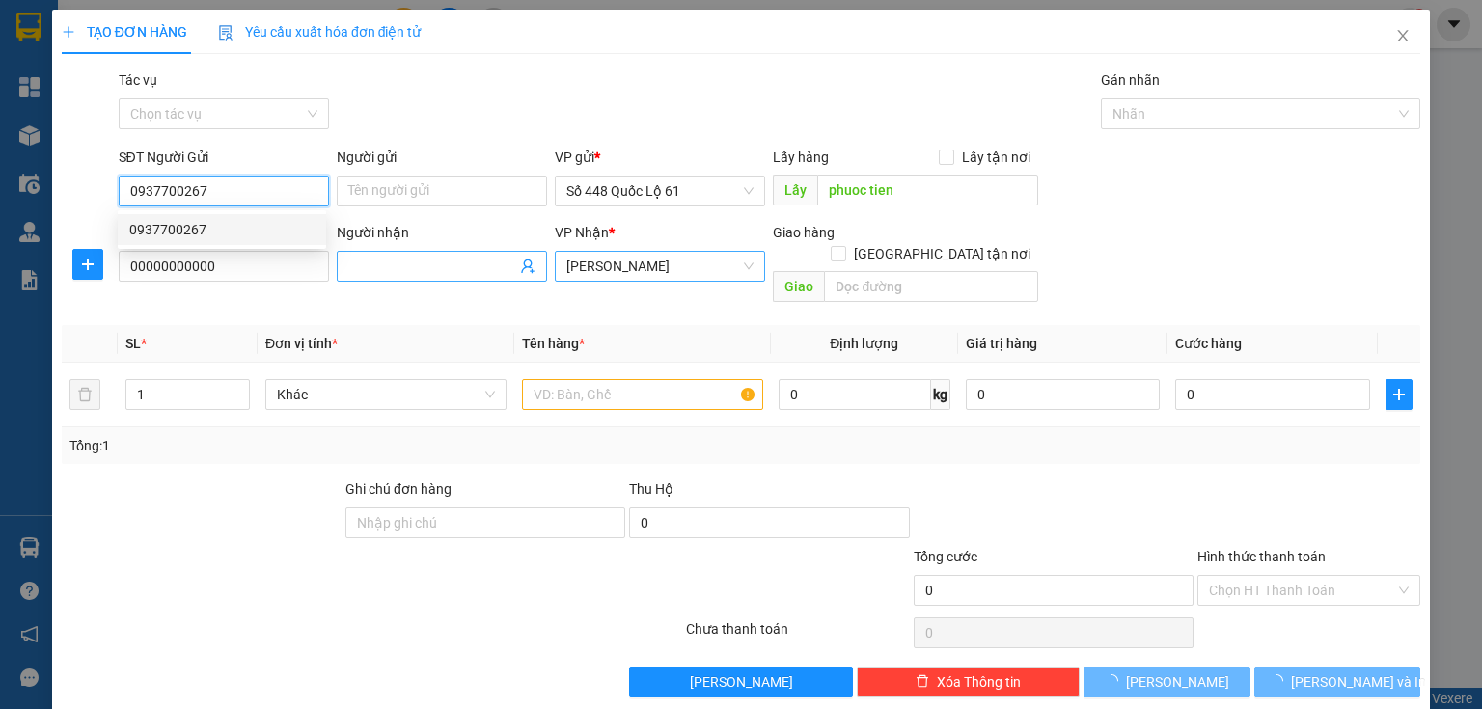
type input "600.000"
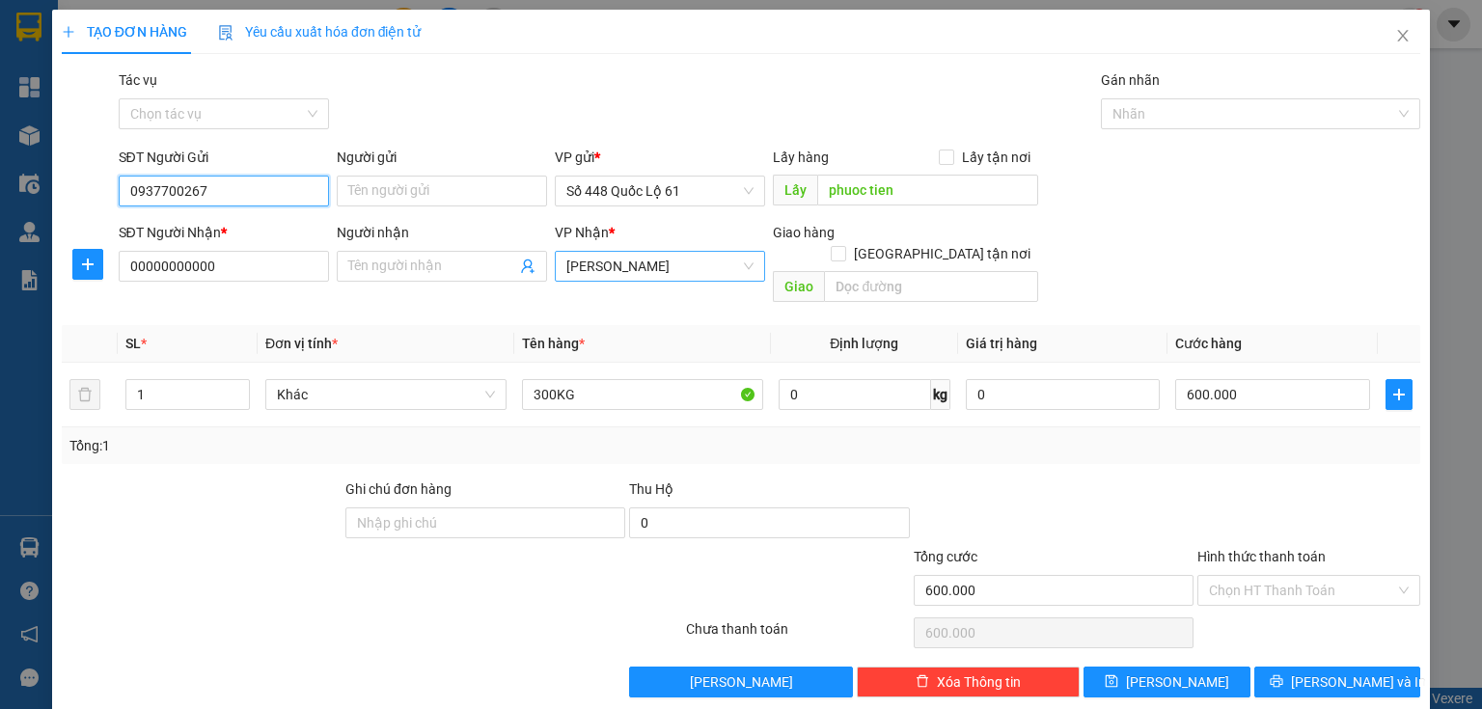
click at [602, 273] on span "[PERSON_NAME]" at bounding box center [659, 266] width 187 height 29
type input "0937700267"
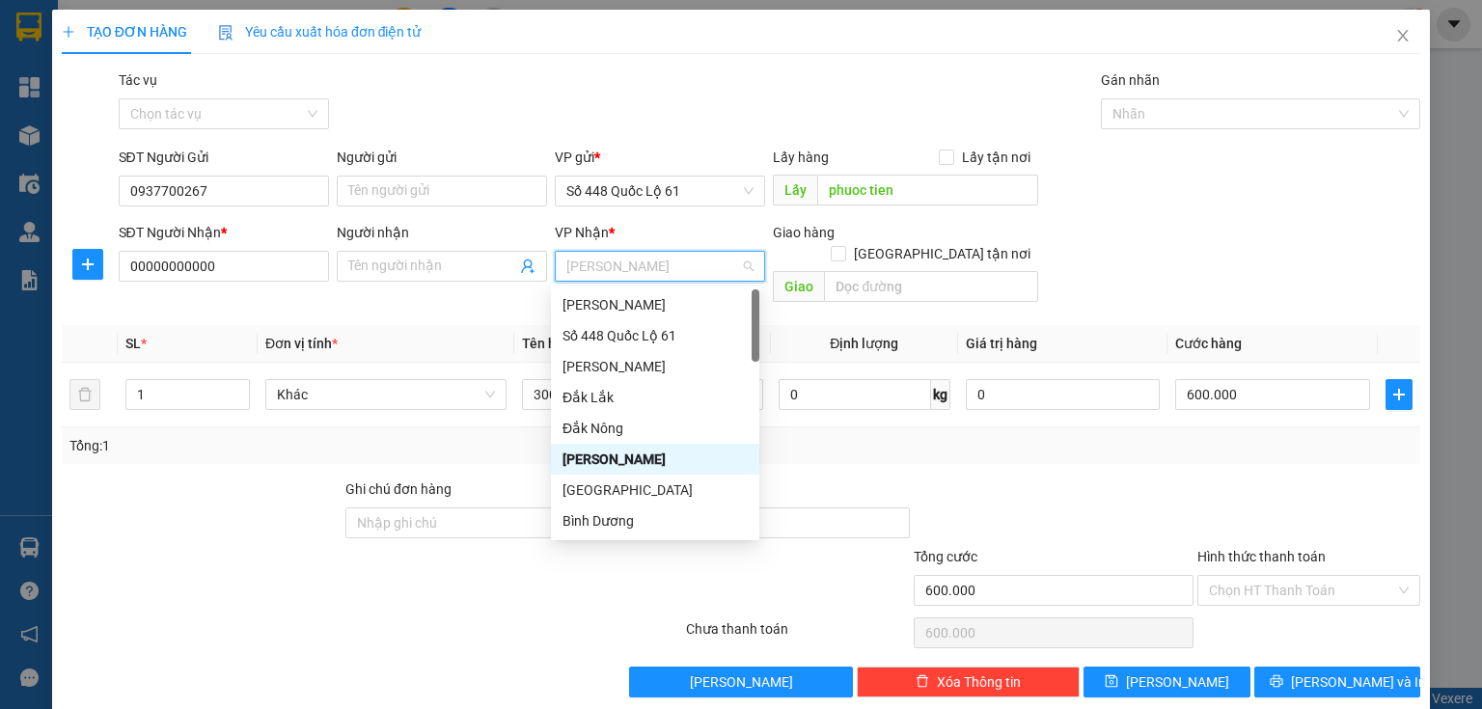
type input "q"
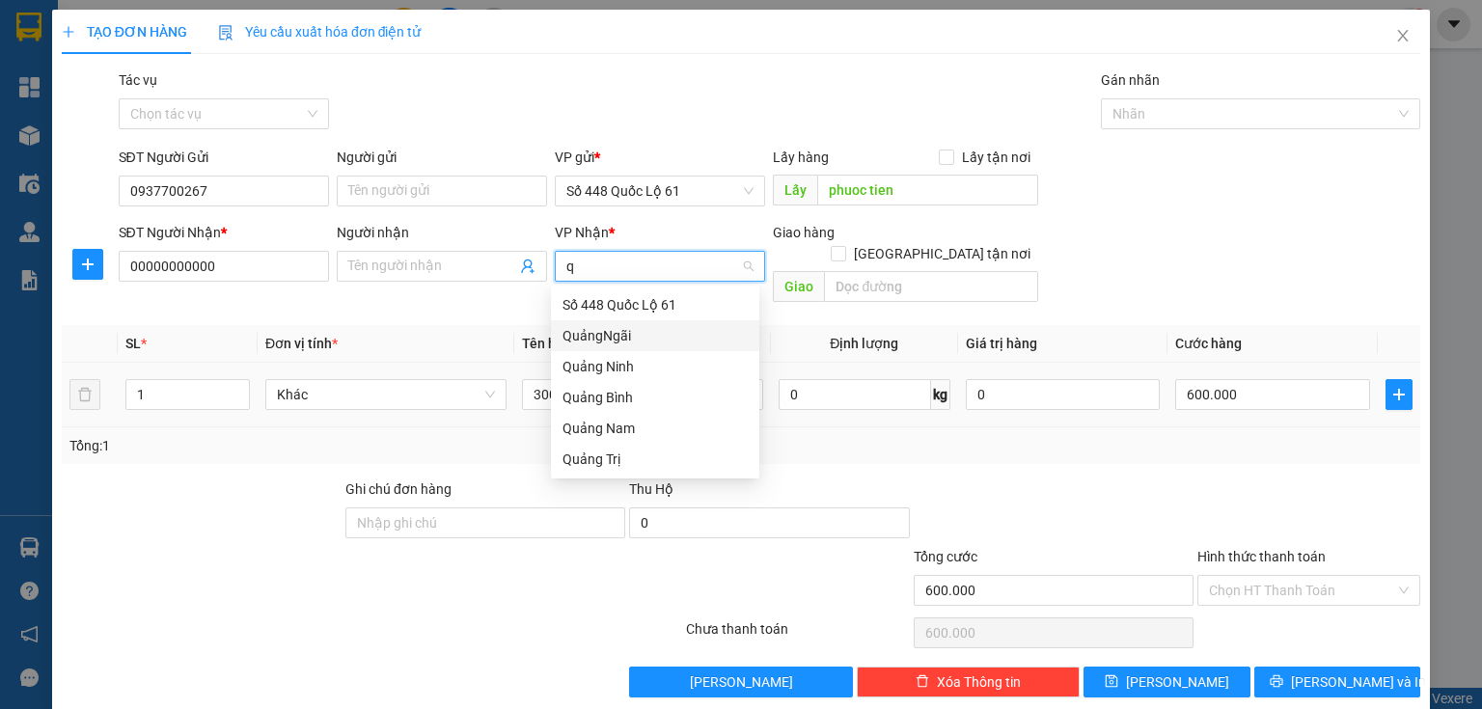
drag, startPoint x: 600, startPoint y: 324, endPoint x: 537, endPoint y: 349, distance: 67.5
click at [598, 326] on div "QuảngNgãi" at bounding box center [654, 335] width 185 height 21
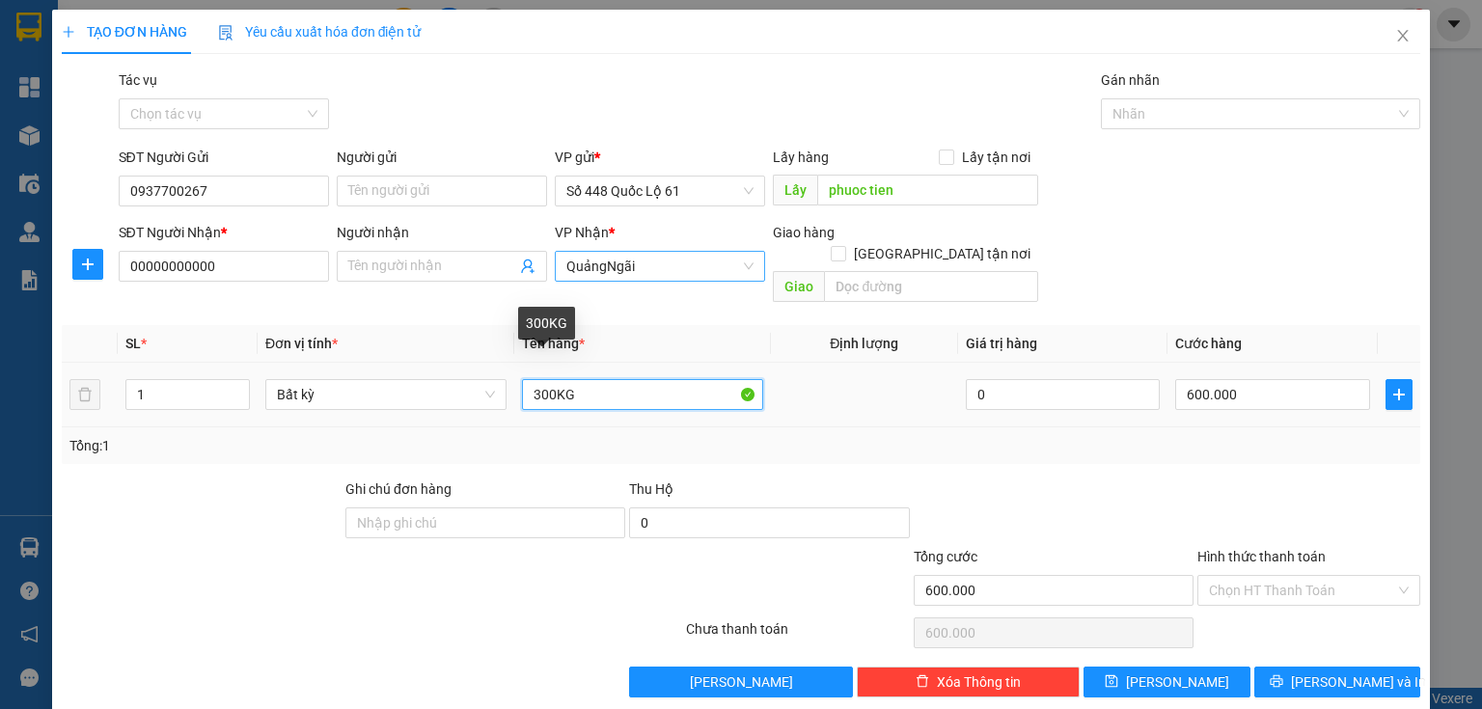
click at [534, 379] on input "300KG" at bounding box center [642, 394] width 241 height 31
type input "500KG"
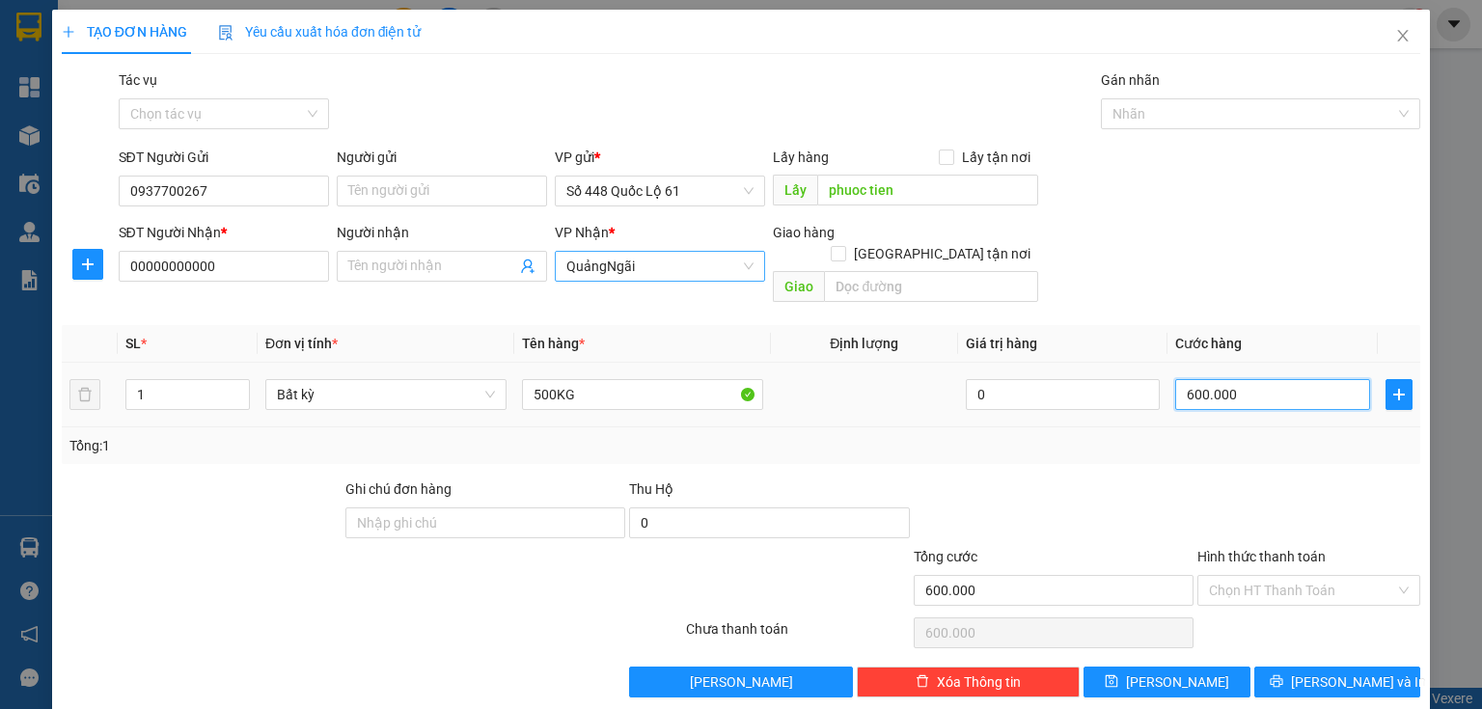
click at [1179, 379] on input "600.000" at bounding box center [1272, 394] width 195 height 31
type input "1"
type input "15"
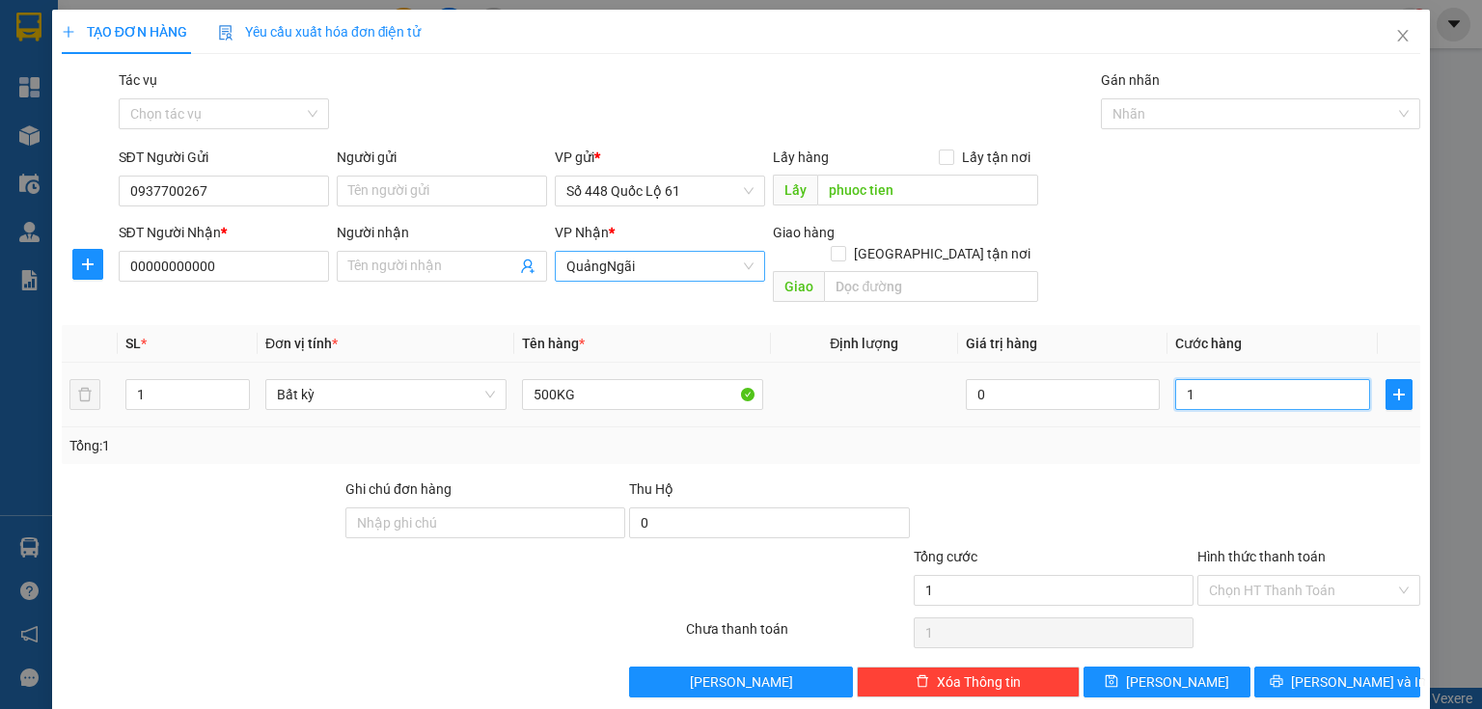
type input "15"
type input "150"
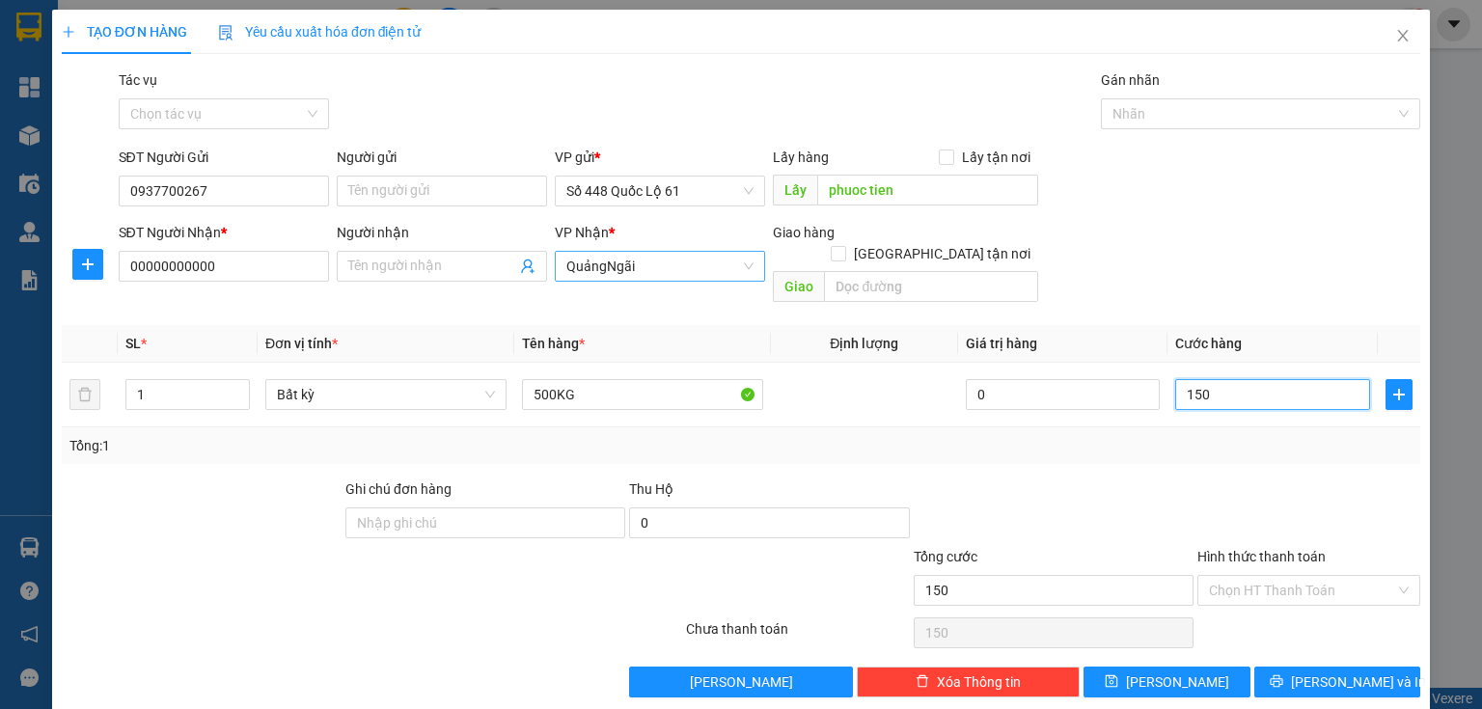
type input "1.500"
type input "1.500.000"
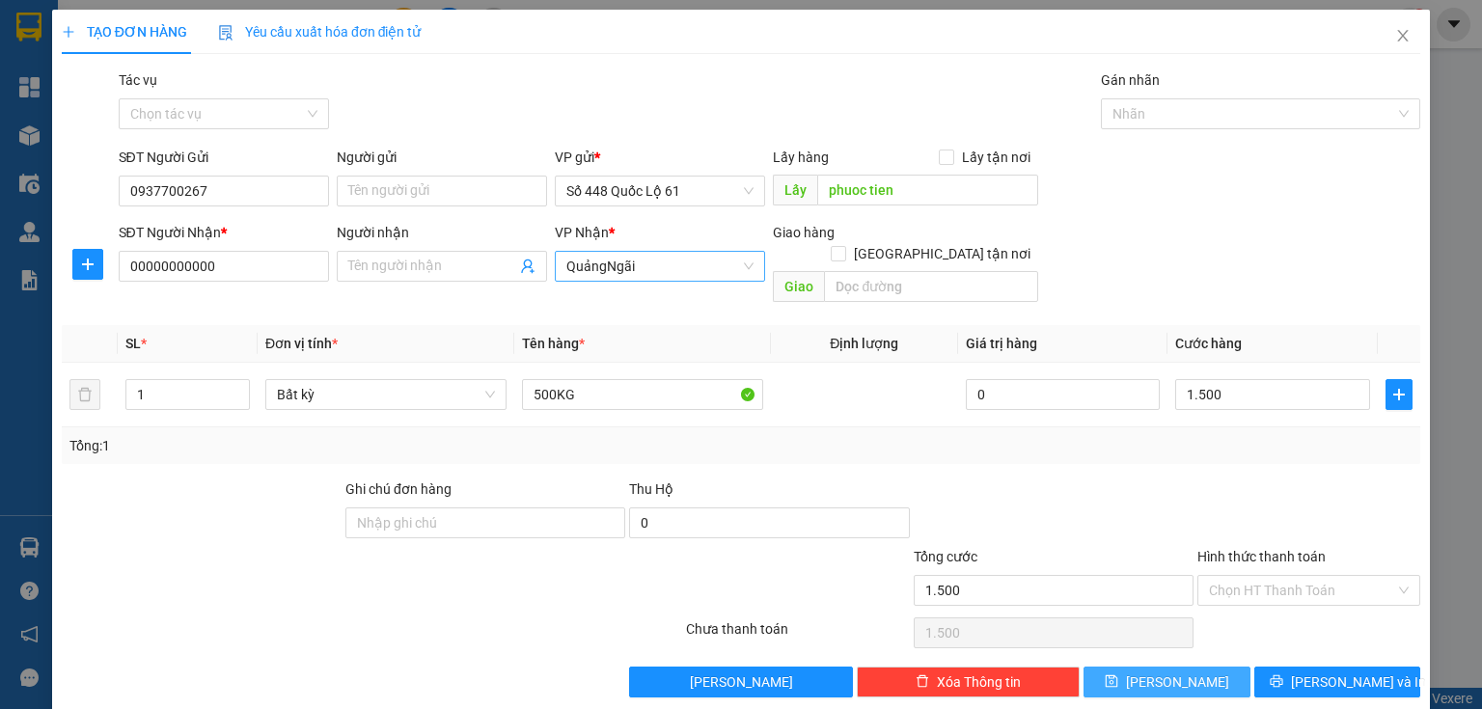
type input "1.500.000"
click at [1214, 667] on button "[PERSON_NAME]" at bounding box center [1166, 682] width 167 height 31
type input "0"
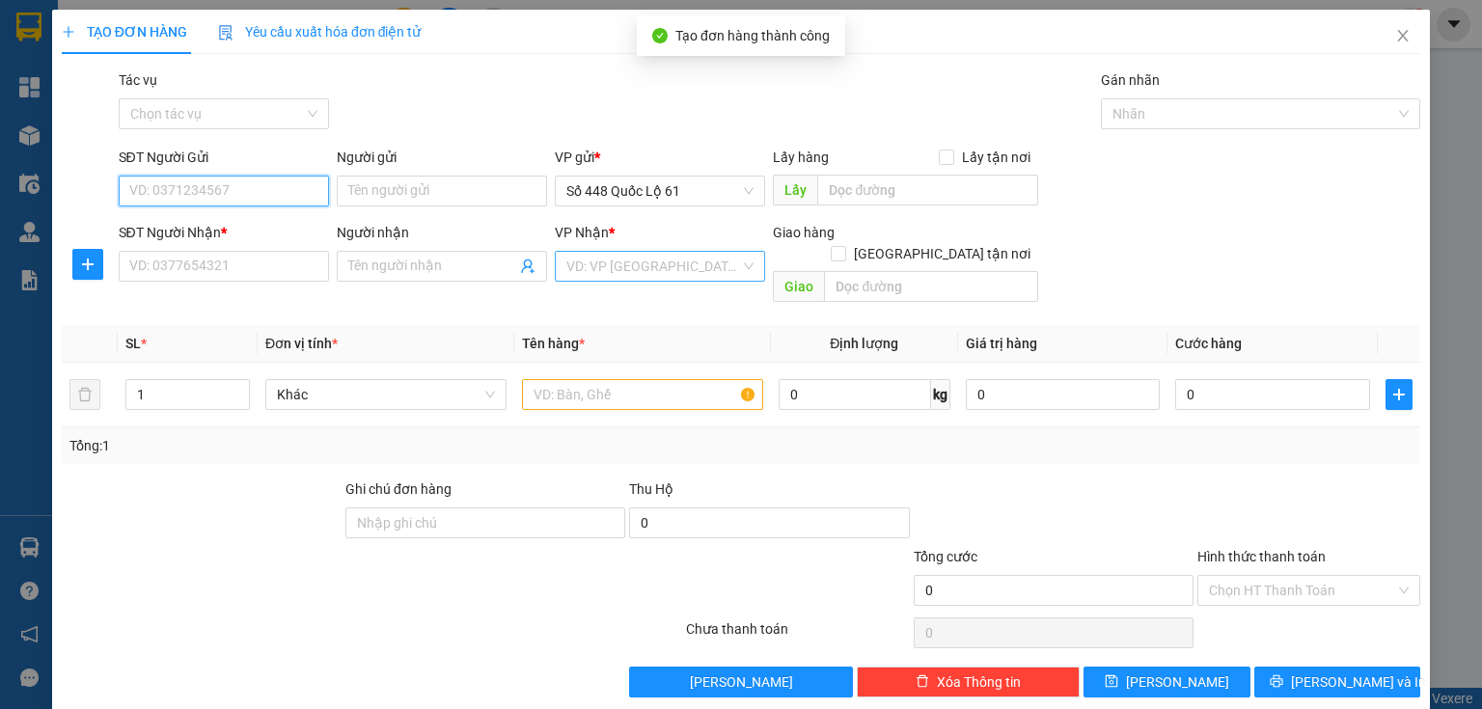
click at [238, 186] on input "SĐT Người Gửi" at bounding box center [224, 191] width 210 height 31
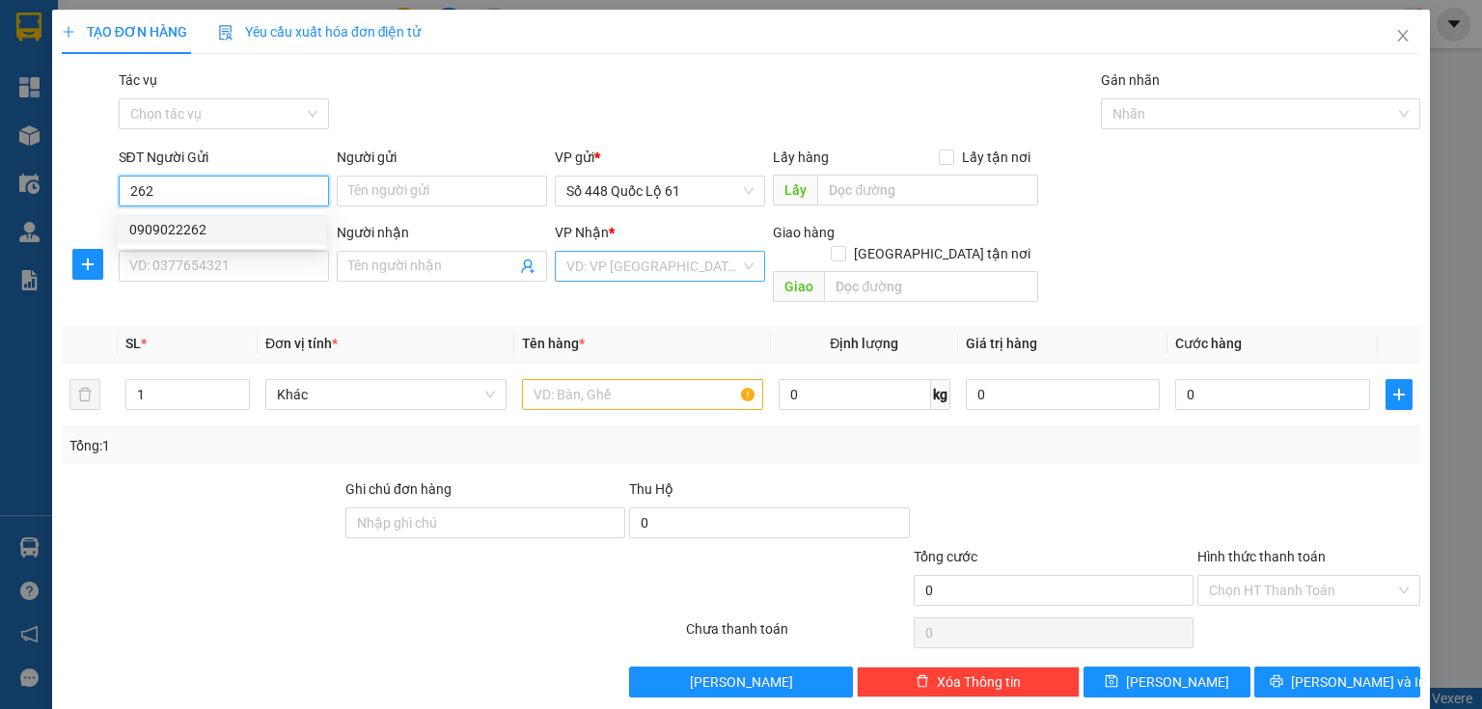
click at [216, 231] on div "0909022262" at bounding box center [221, 229] width 185 height 21
type input "0909022262"
type input "LẤP VÒ"
type input "00000000000"
type input "400.000"
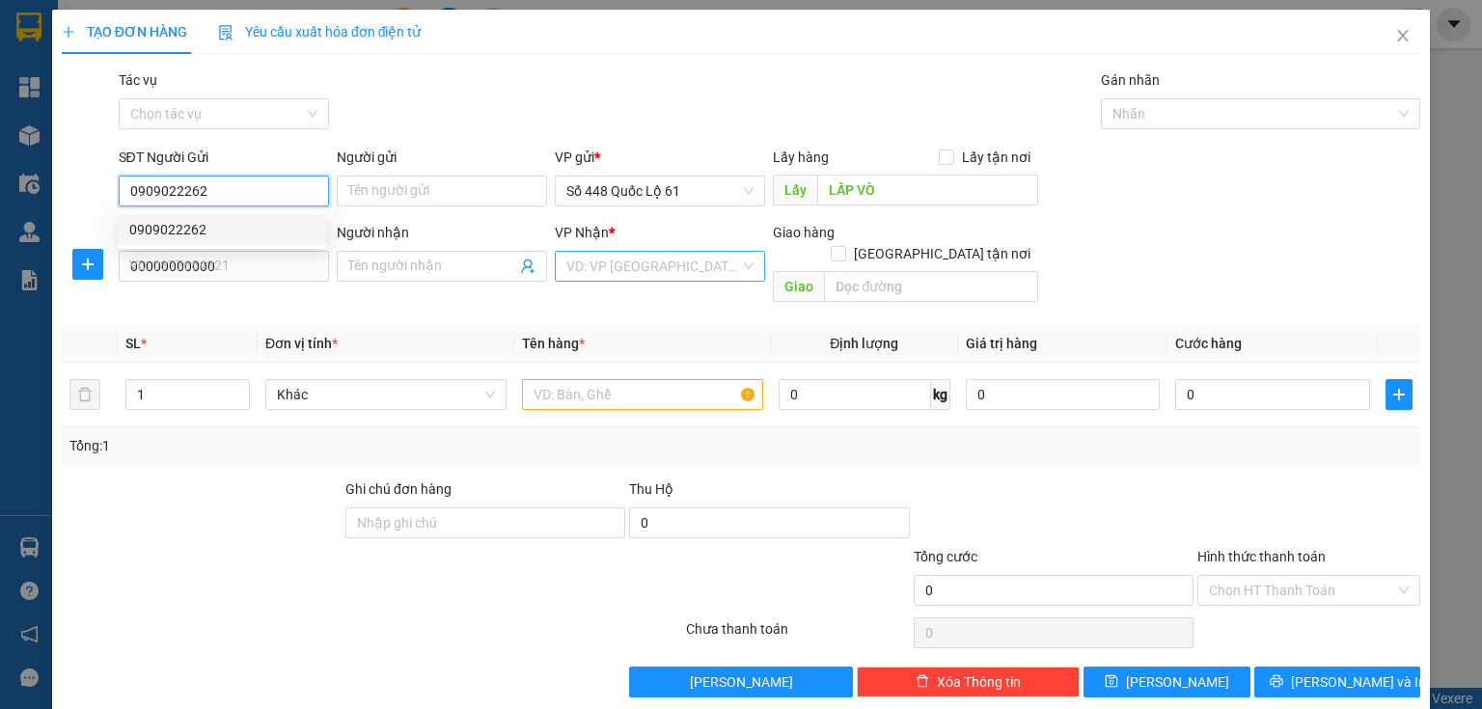
type input "400.000"
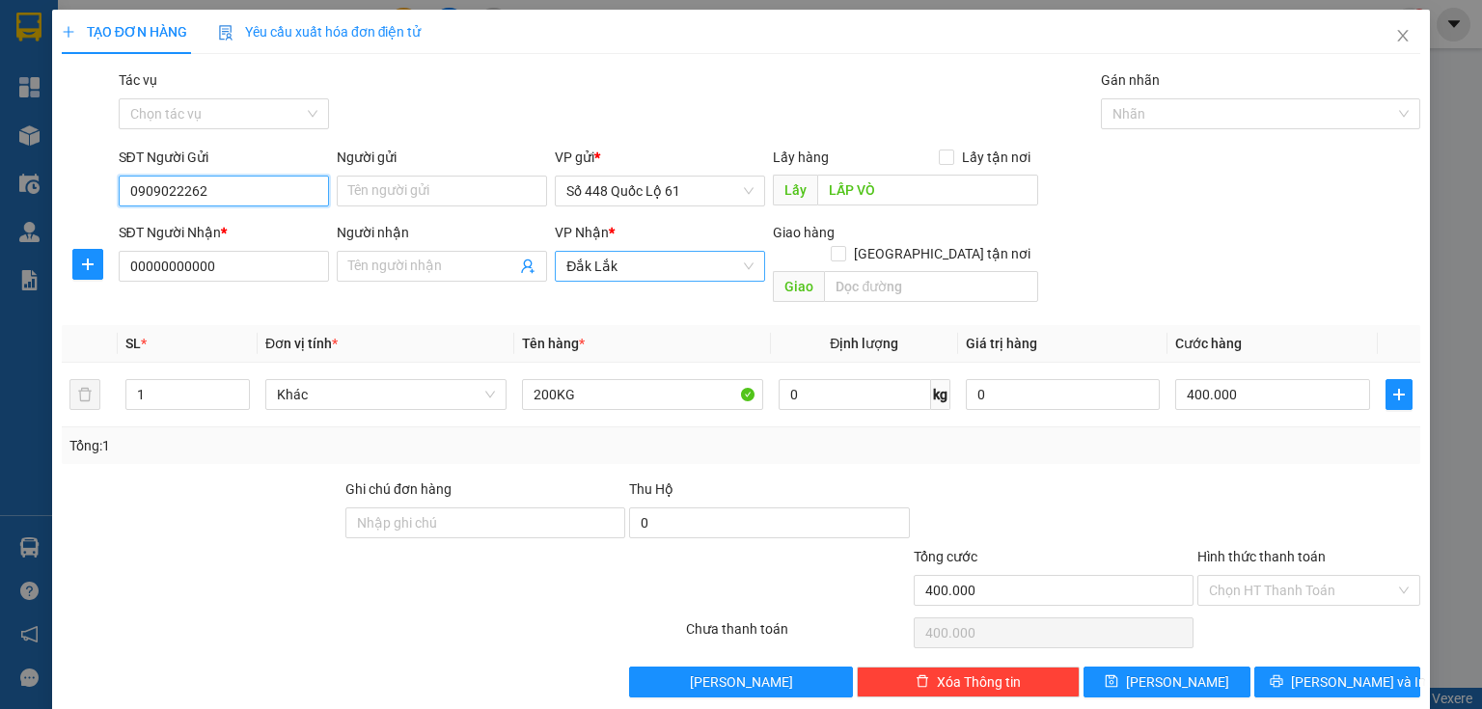
click at [643, 269] on span "Đắk Lắk" at bounding box center [659, 266] width 187 height 29
type input "0909022262"
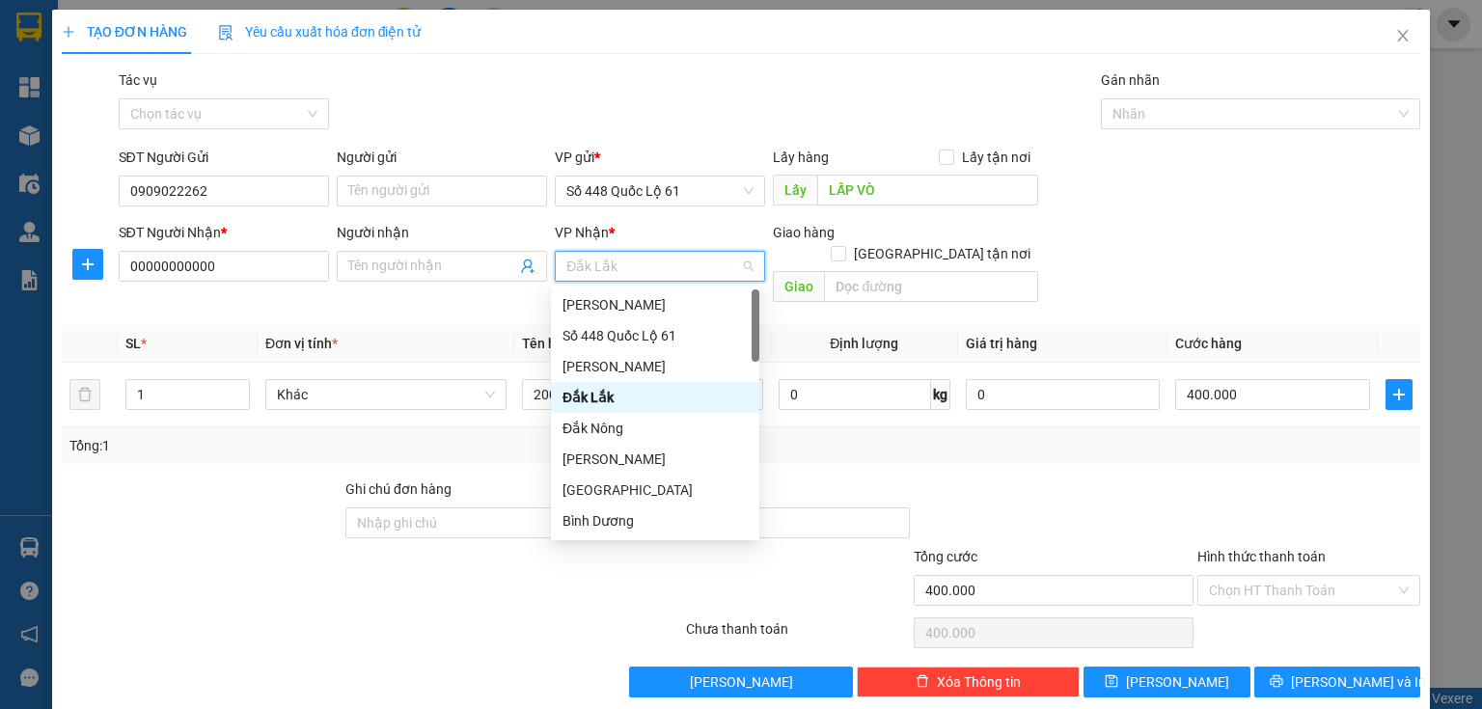
type input "q"
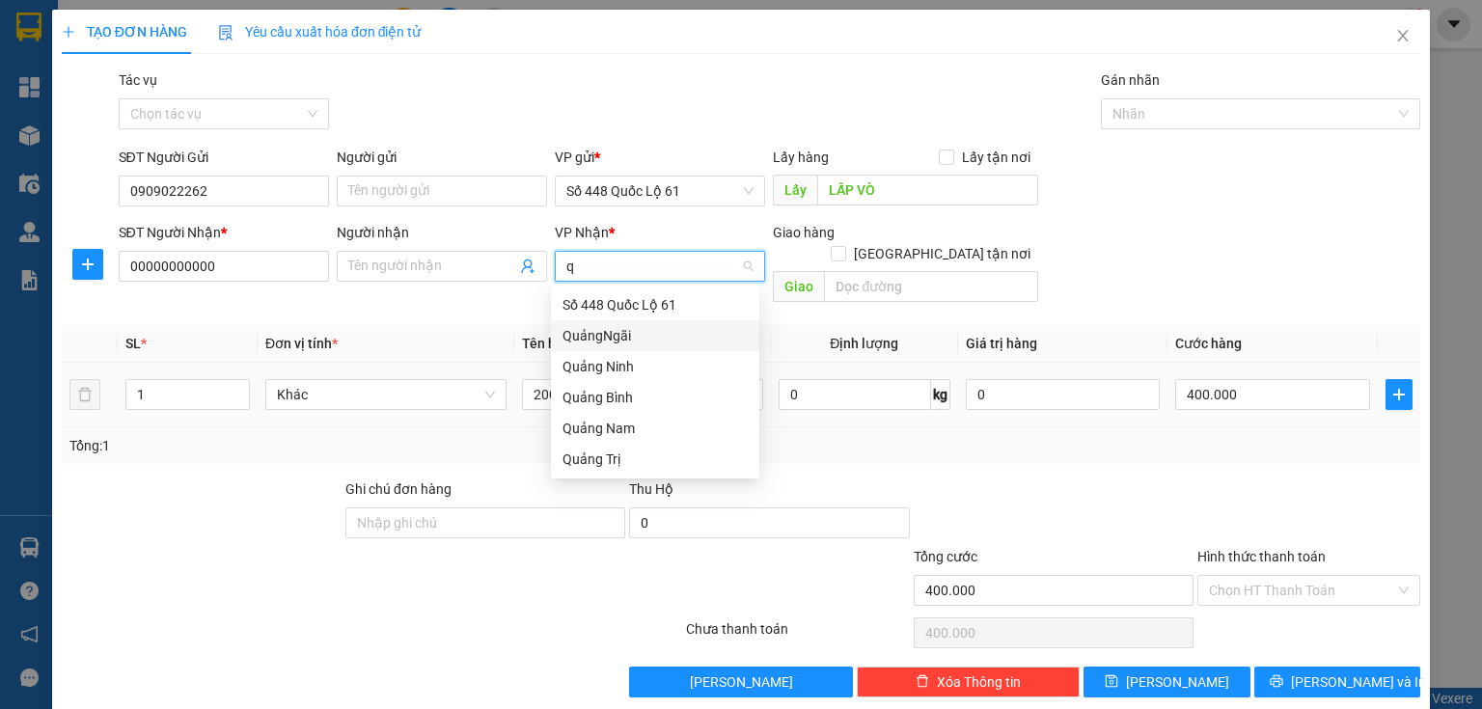
drag, startPoint x: 600, startPoint y: 342, endPoint x: 589, endPoint y: 343, distance: 10.8
click at [598, 343] on div "QuảngNgãi" at bounding box center [654, 335] width 185 height 21
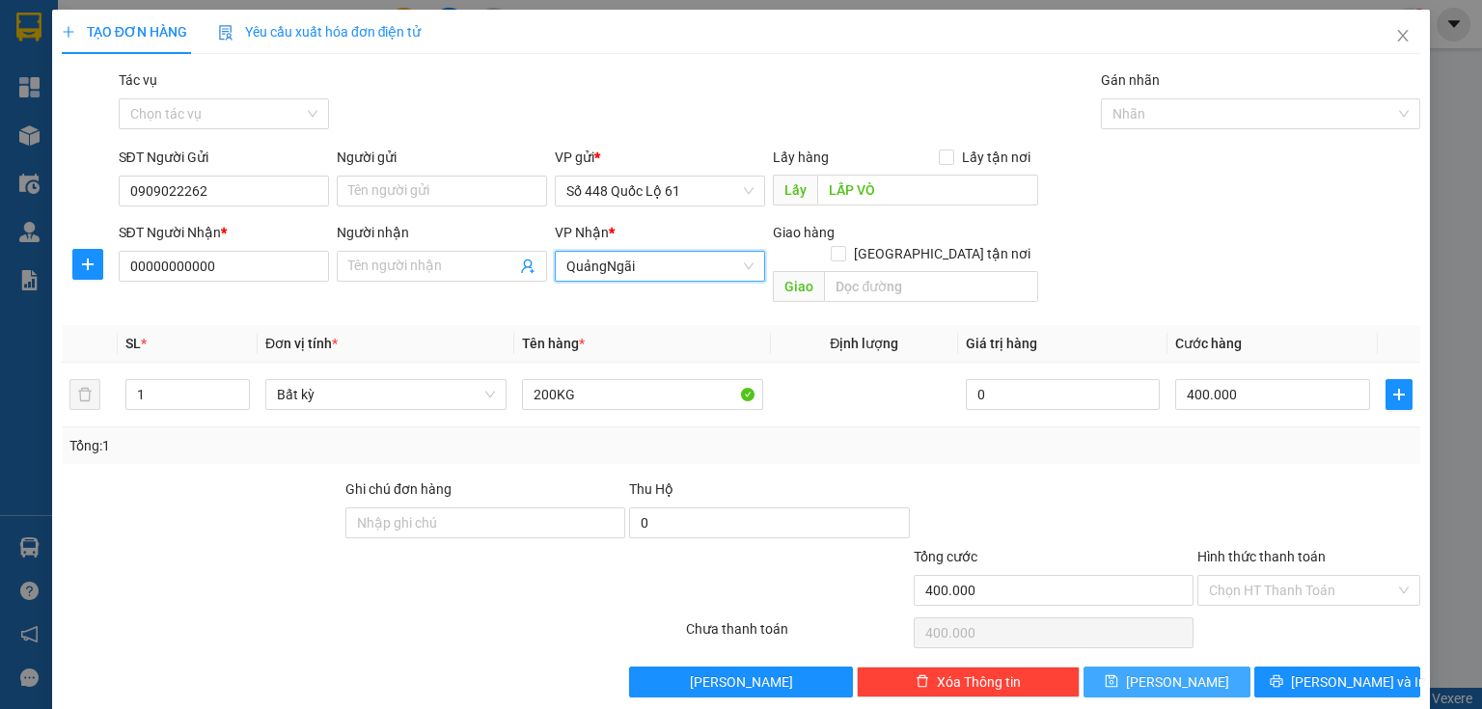
drag, startPoint x: 1152, startPoint y: 657, endPoint x: 1143, endPoint y: 615, distance: 43.3
click at [1154, 667] on button "[PERSON_NAME]" at bounding box center [1166, 682] width 167 height 31
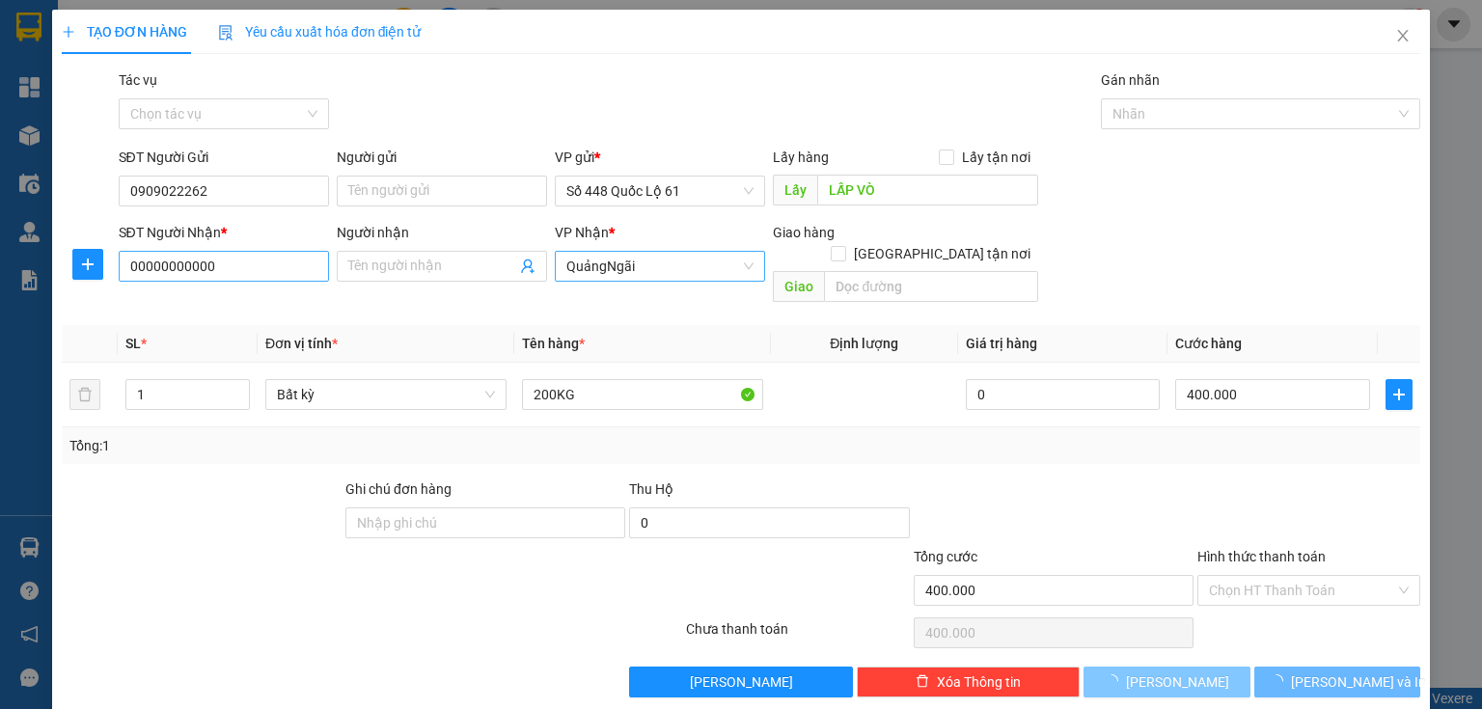
type input "0"
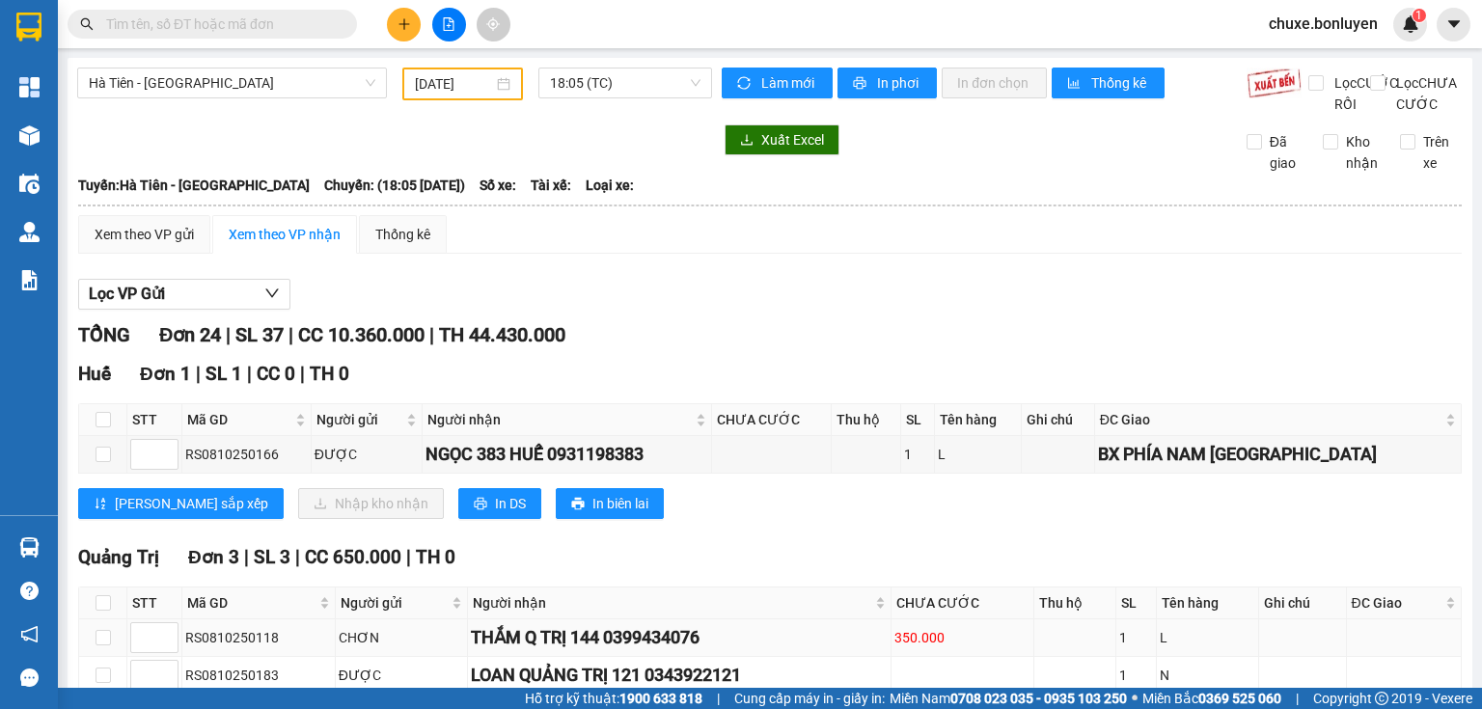
scroll to position [154, 0]
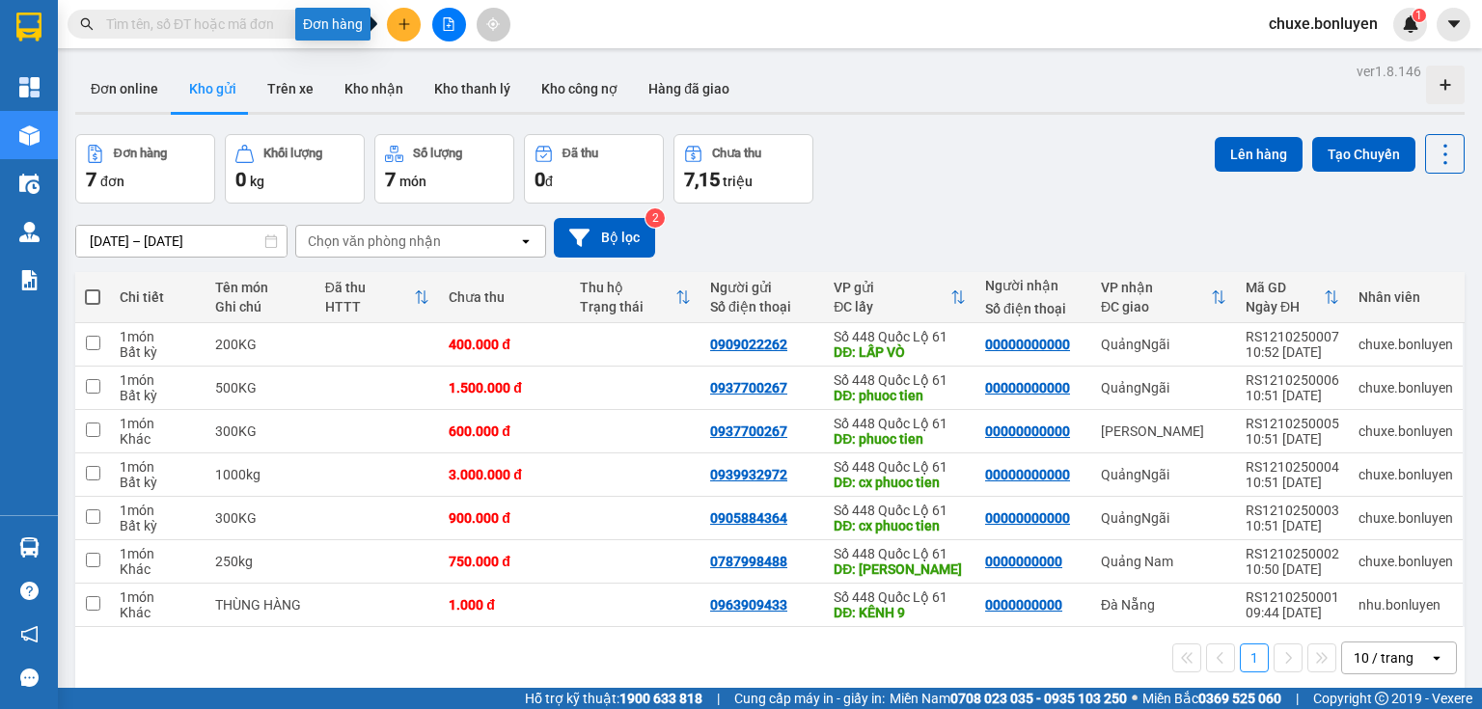
click at [399, 30] on icon "plus" at bounding box center [404, 24] width 14 height 14
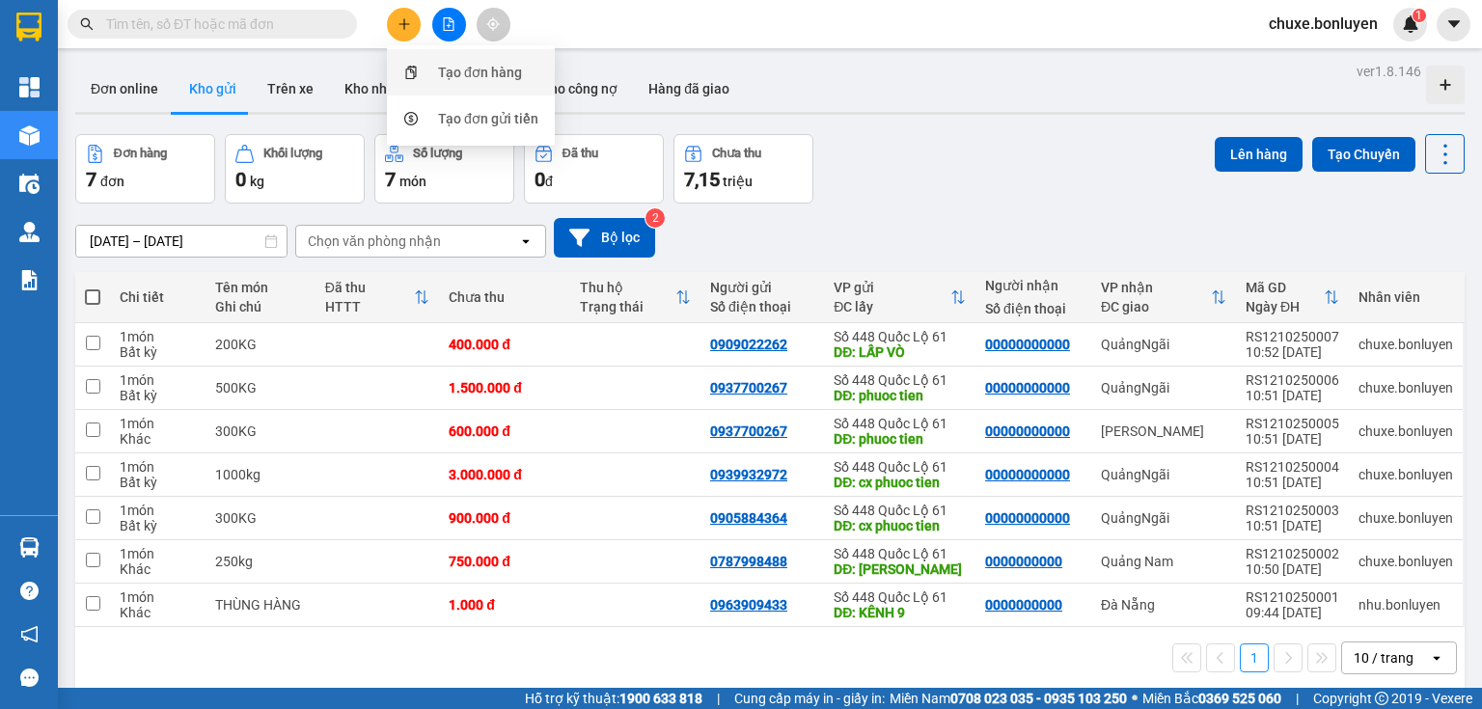
click at [450, 68] on div "Tạo đơn hàng" at bounding box center [480, 72] width 84 height 21
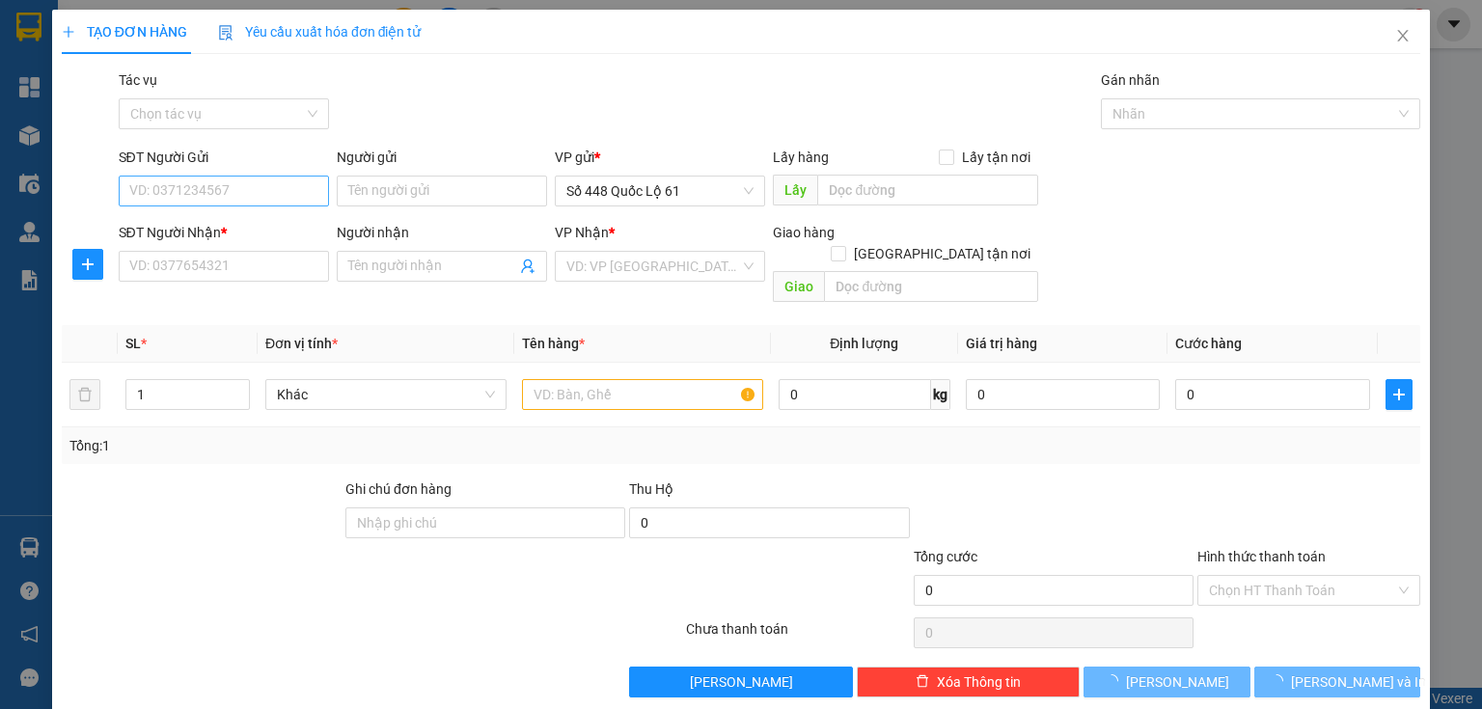
drag, startPoint x: 225, startPoint y: 178, endPoint x: 224, endPoint y: 189, distance: 11.6
click at [224, 189] on div "SĐT Người Gửi VD: 0371234567" at bounding box center [224, 181] width 210 height 68
click at [224, 193] on input "SĐT Người Gửi" at bounding box center [224, 191] width 210 height 31
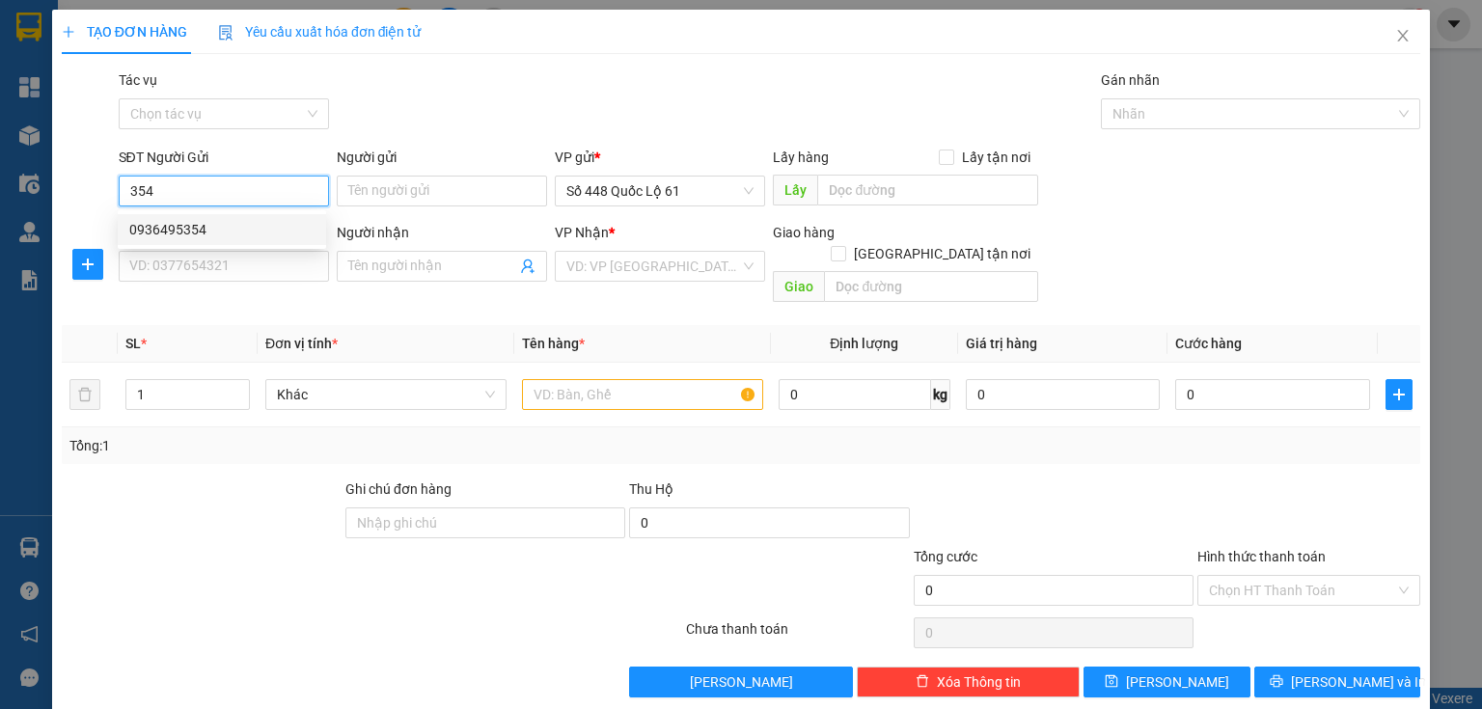
click at [178, 232] on div "0936495354" at bounding box center [221, 229] width 185 height 21
type input "0936495354"
type input "[PERSON_NAME]"
type input "00000000000000"
type input "HUY ĐN"
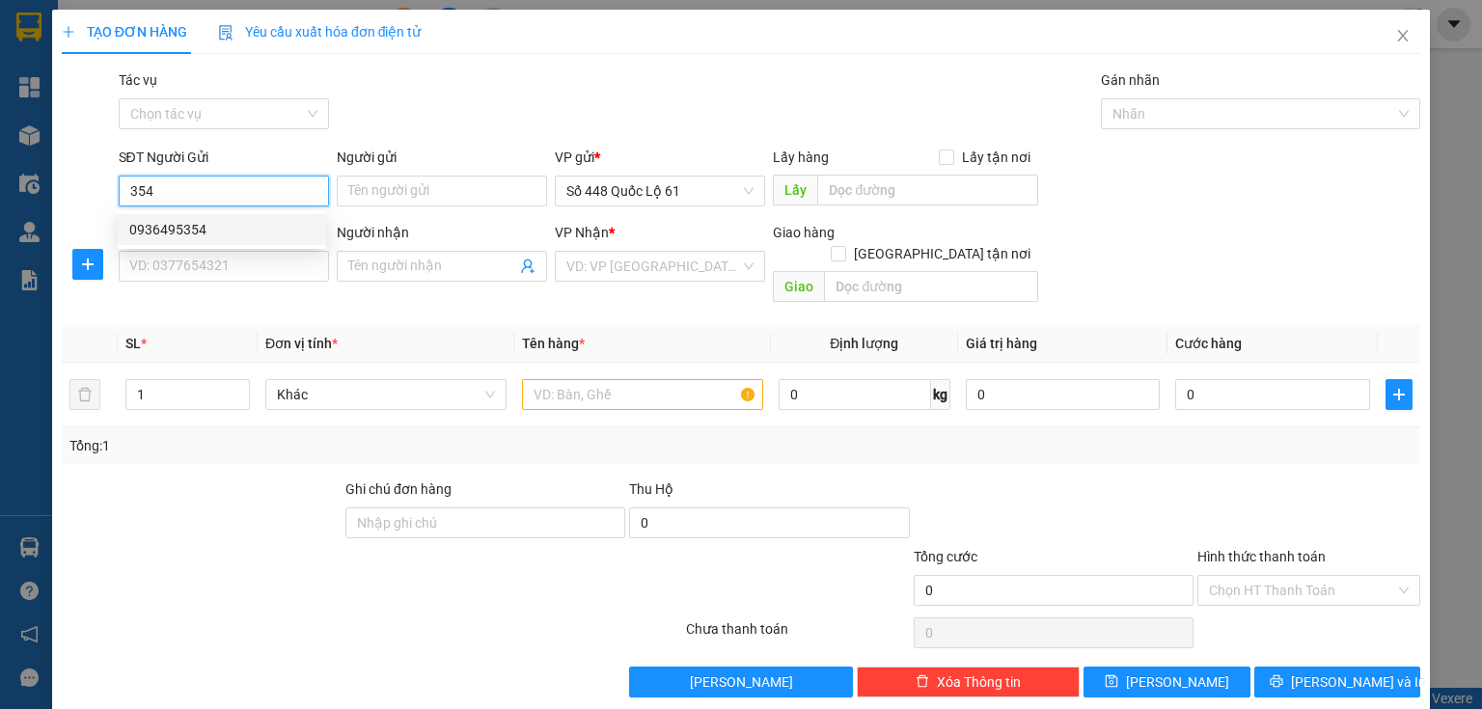
checkbox input "true"
type input "TAM KỲ"
type input "480.000"
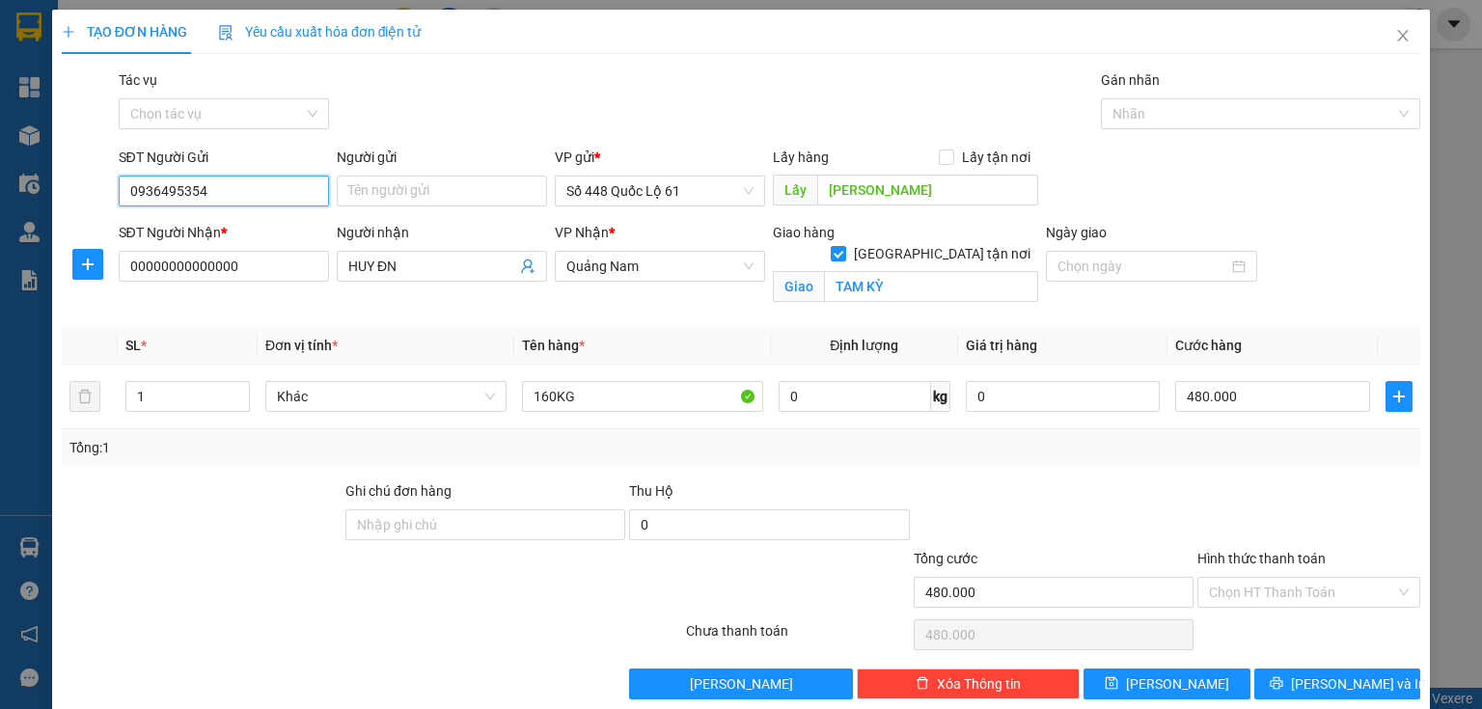
type input "0936495354"
click at [439, 285] on div "Người nhận HUY ĐN" at bounding box center [442, 256] width 210 height 68
click at [438, 274] on input "HUY ĐN" at bounding box center [432, 266] width 168 height 21
type input "H"
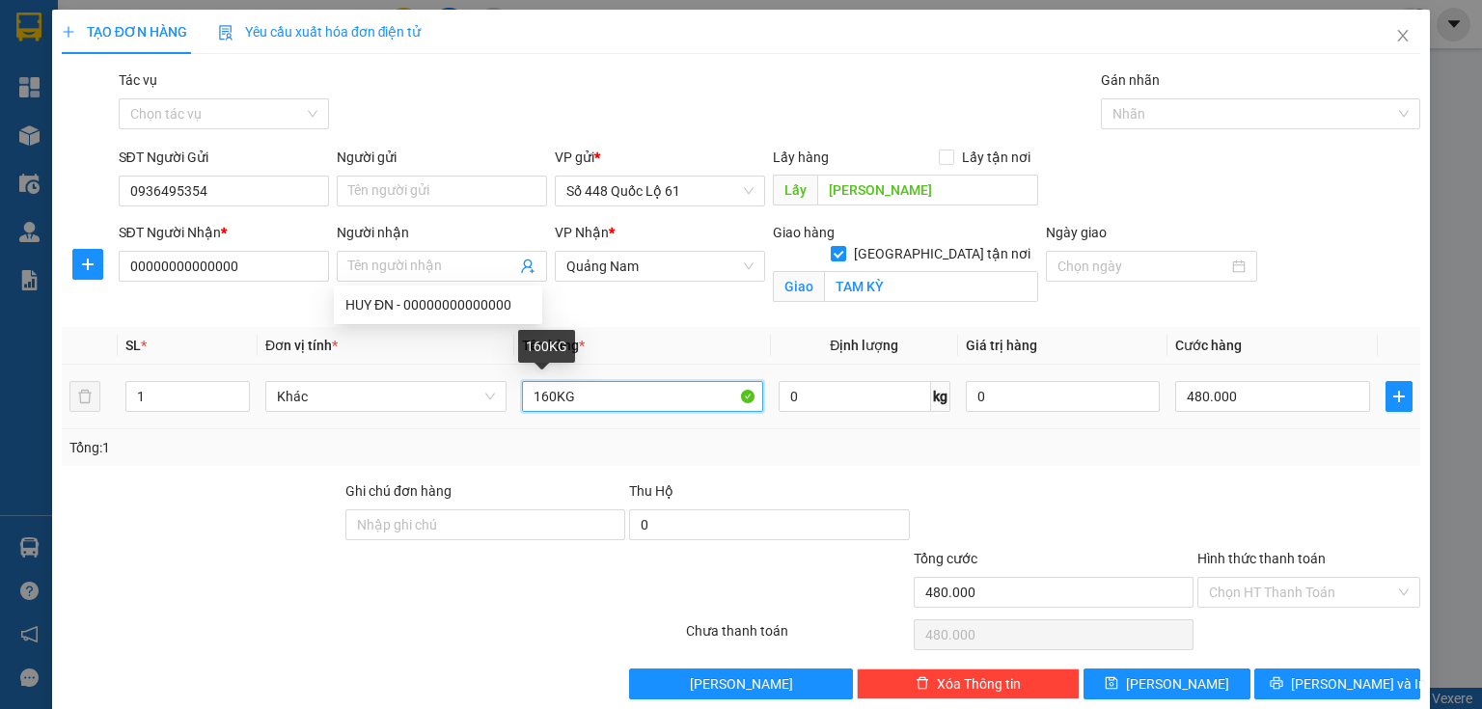
click at [546, 396] on input "160KG" at bounding box center [642, 396] width 241 height 31
type input "100KG"
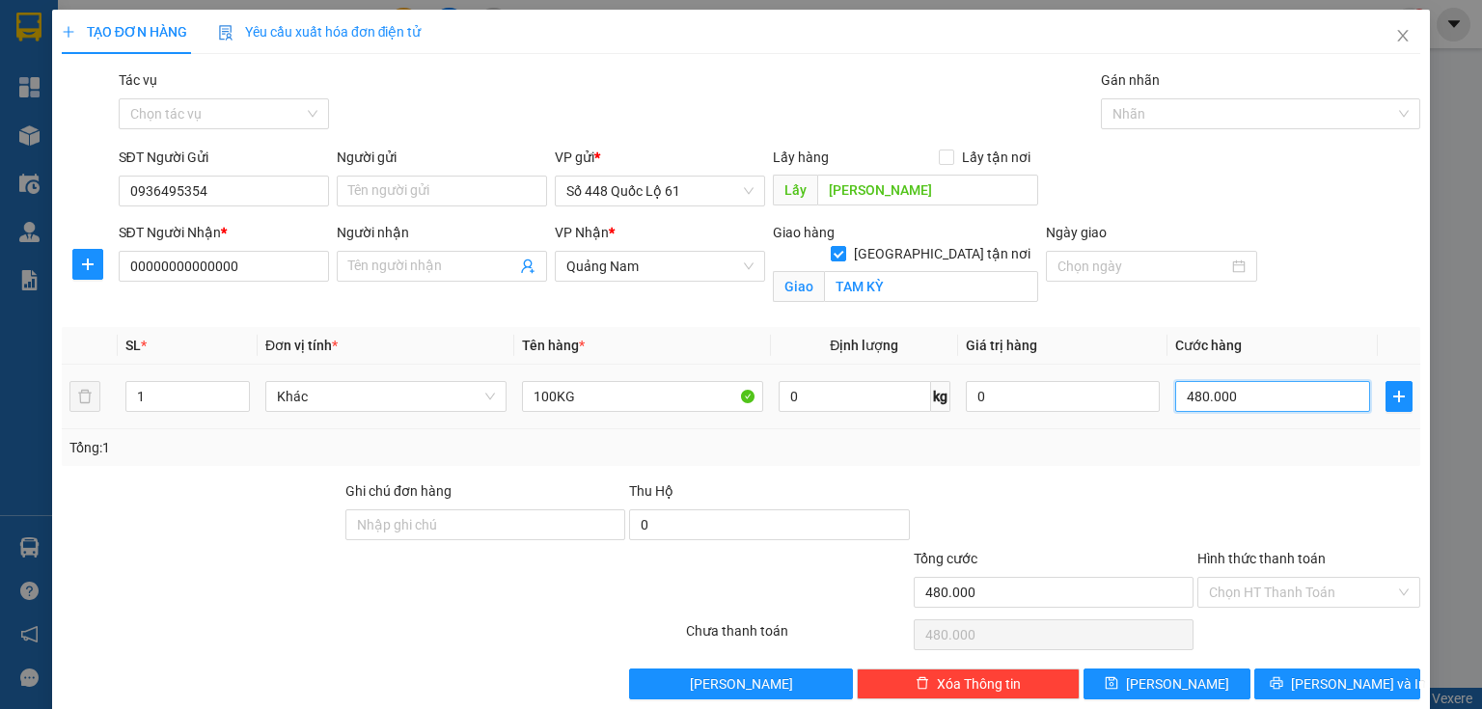
click at [1224, 390] on input "480.000" at bounding box center [1272, 396] width 195 height 31
type input "3"
type input "30"
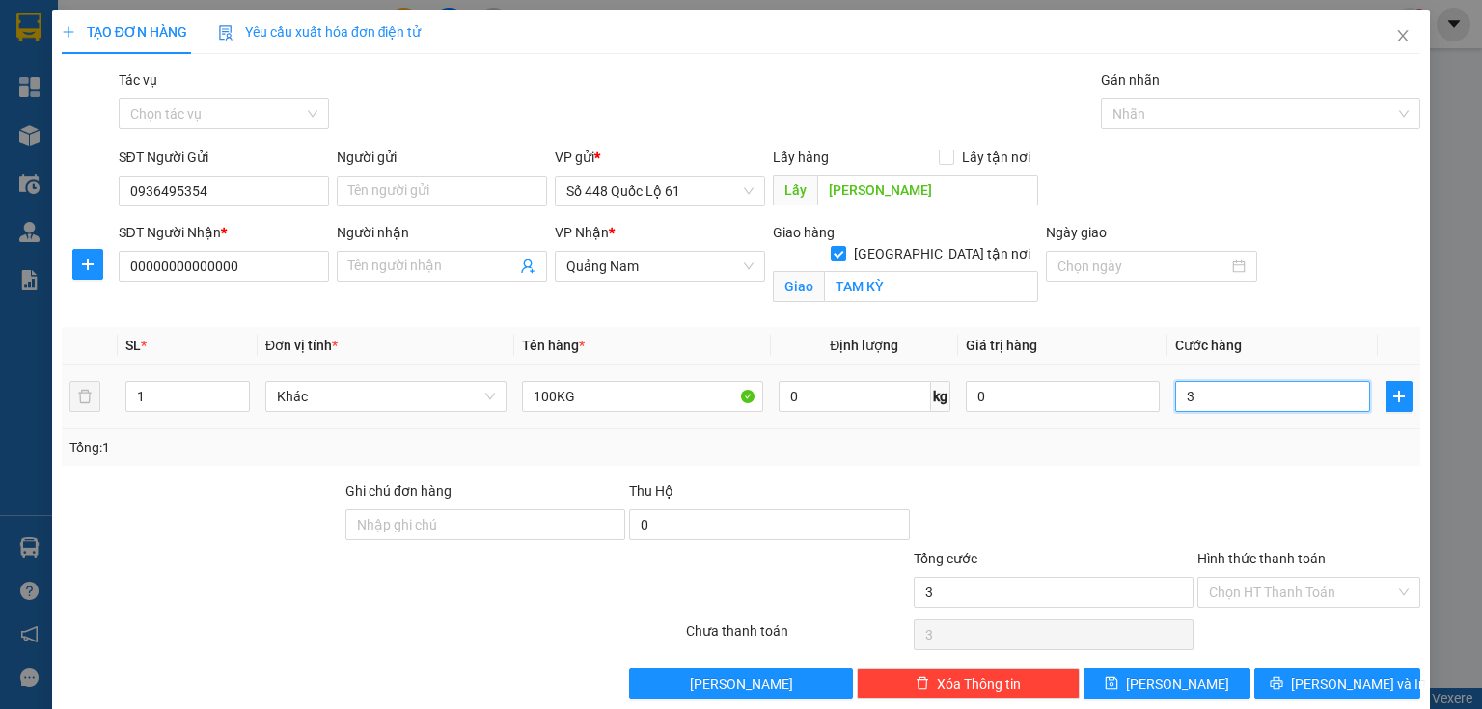
type input "30"
type input "300"
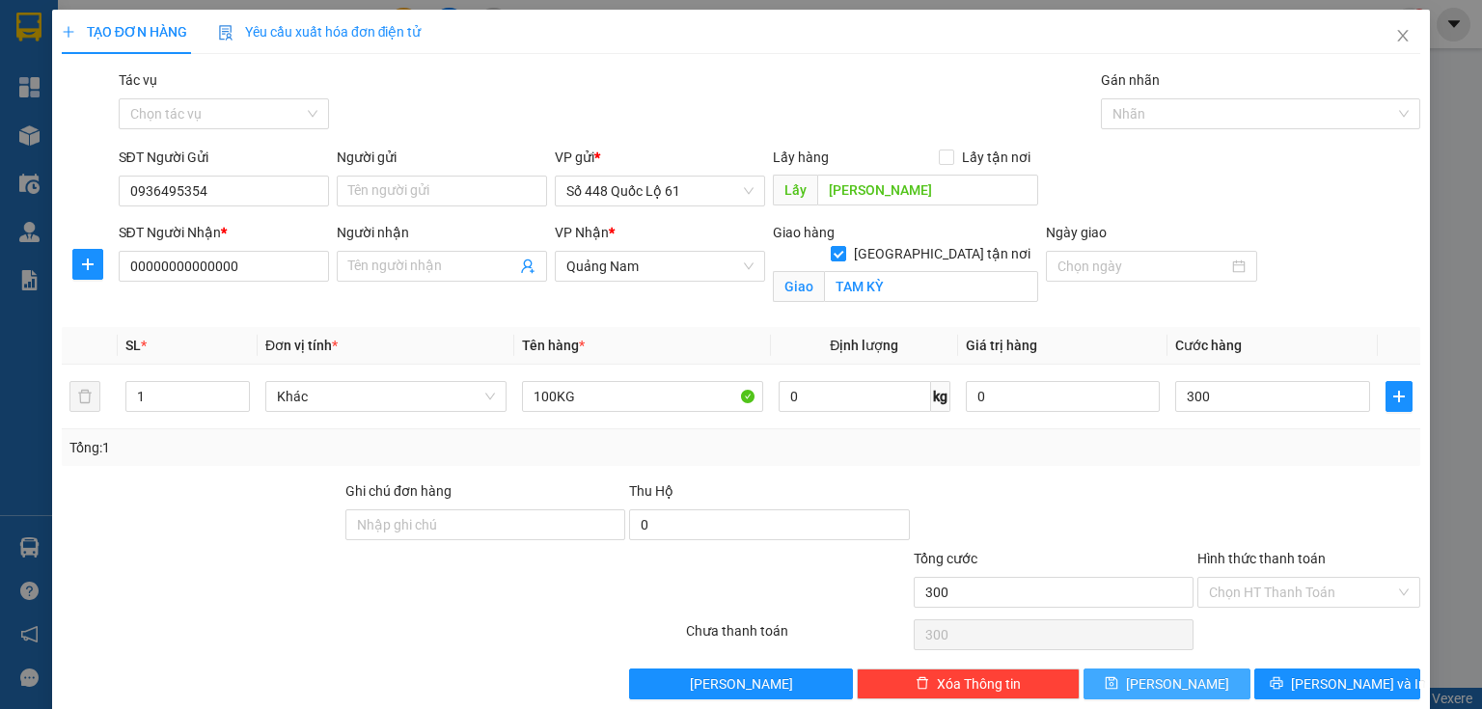
type input "300.000"
click at [1123, 682] on button "[PERSON_NAME]" at bounding box center [1166, 684] width 167 height 31
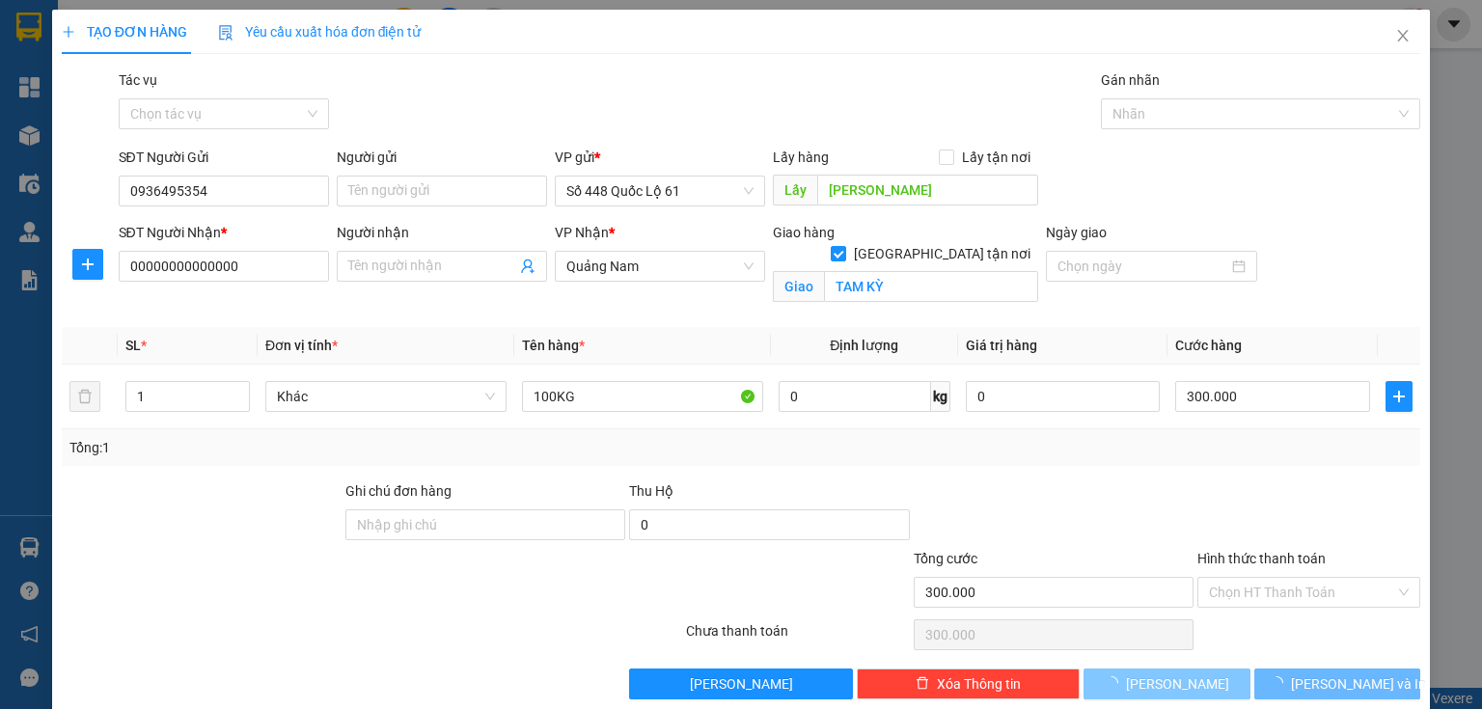
checkbox input "false"
type input "0"
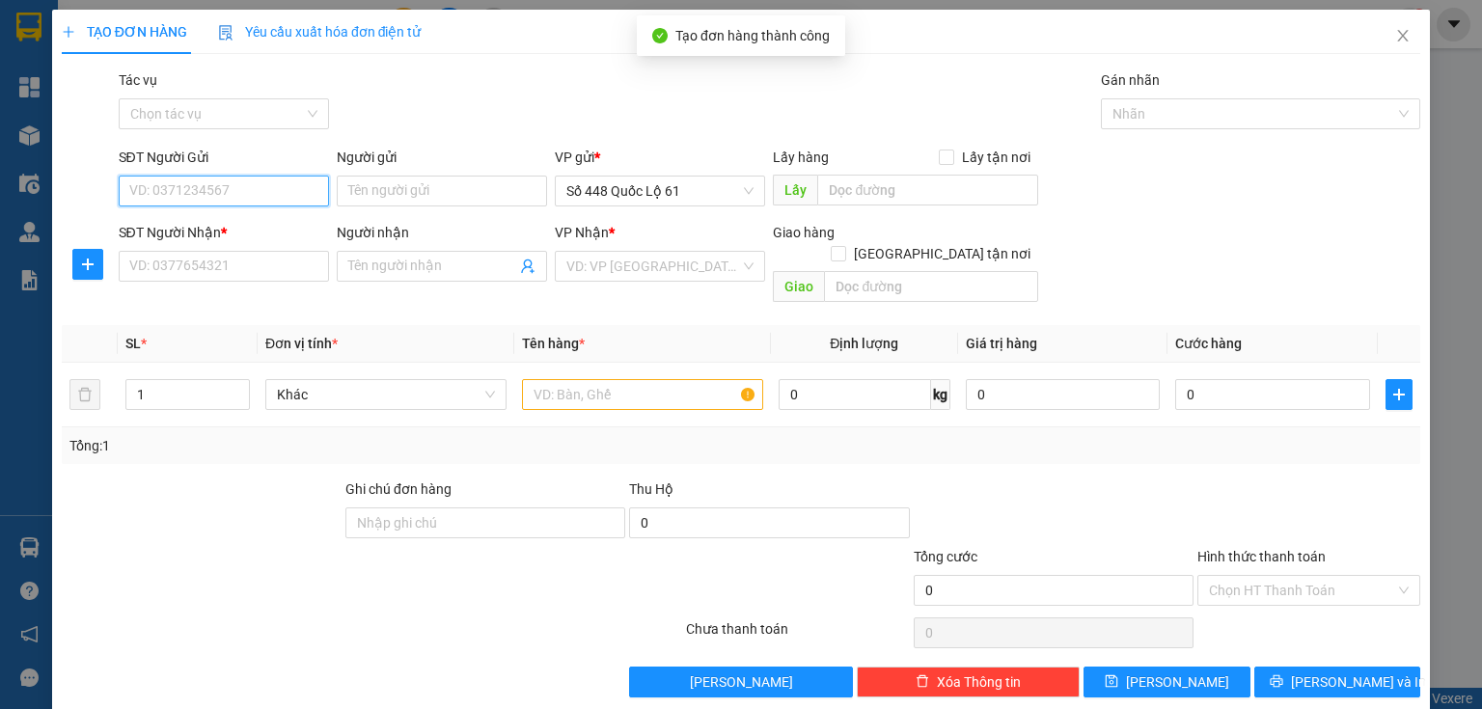
click at [229, 188] on input "SĐT Người Gửi" at bounding box center [224, 191] width 210 height 31
click at [230, 228] on div "0782825665 - MÃNG CẦU" at bounding box center [221, 229] width 185 height 21
type input "0782825665"
type input "MÃNG CẦU"
type input "SA DEC"
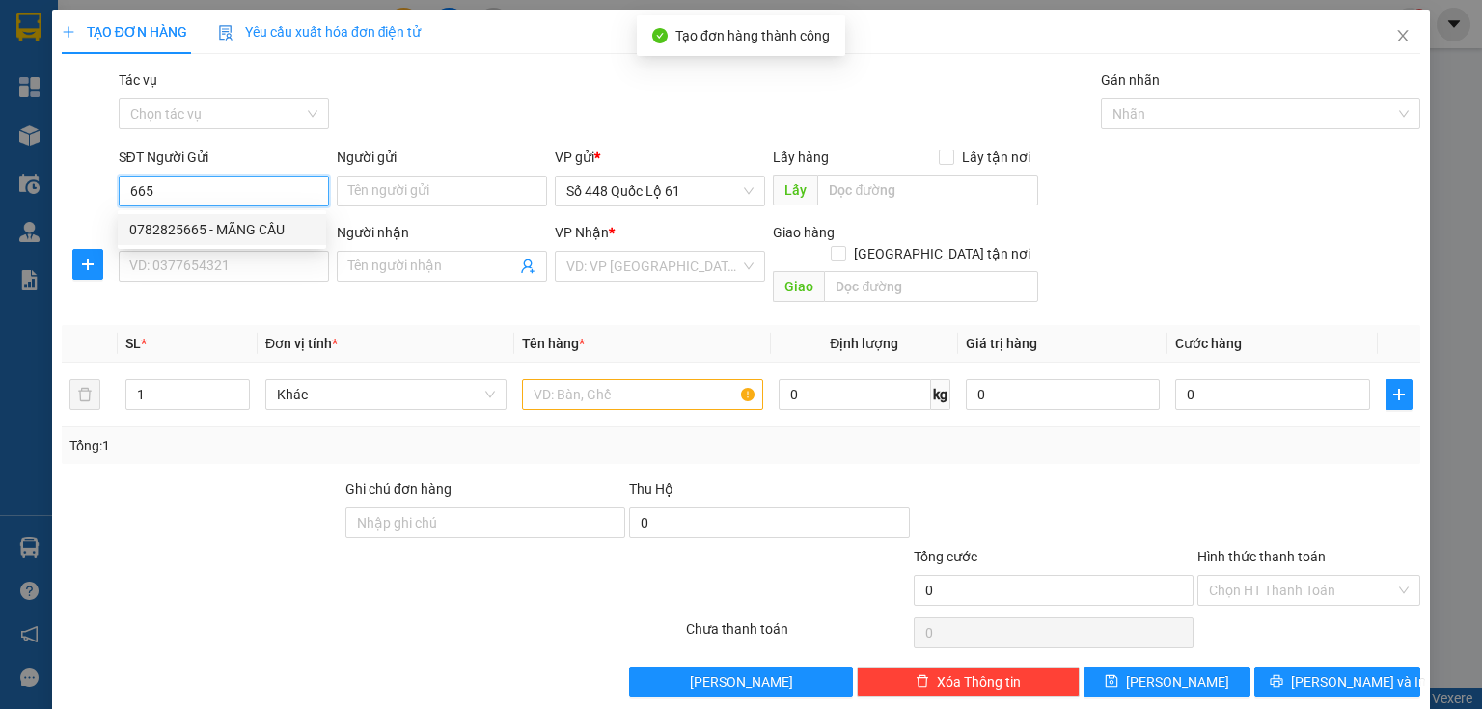
type input "00000000000"
type input "400.000"
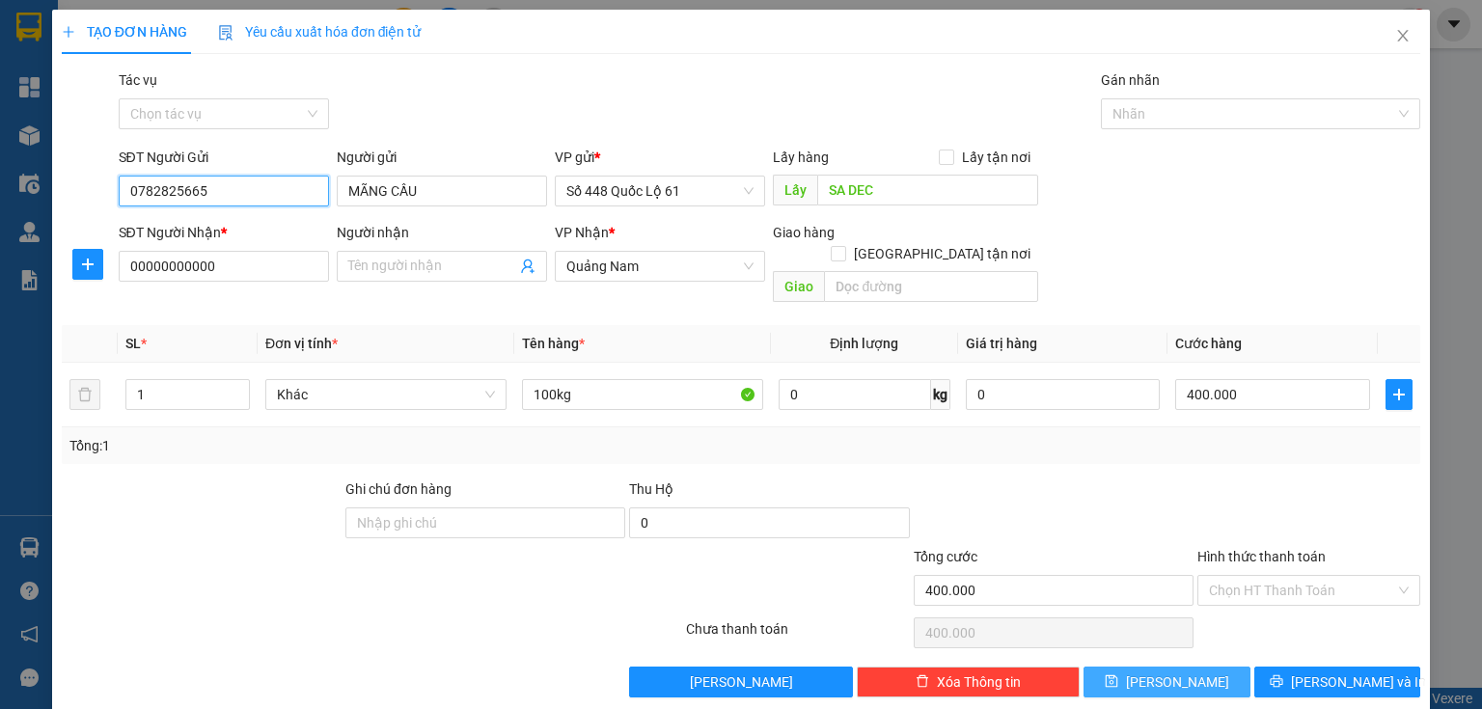
type input "0782825665"
click at [1131, 667] on button "[PERSON_NAME]" at bounding box center [1166, 682] width 167 height 31
type input "0"
